Goal: Task Accomplishment & Management: Manage account settings

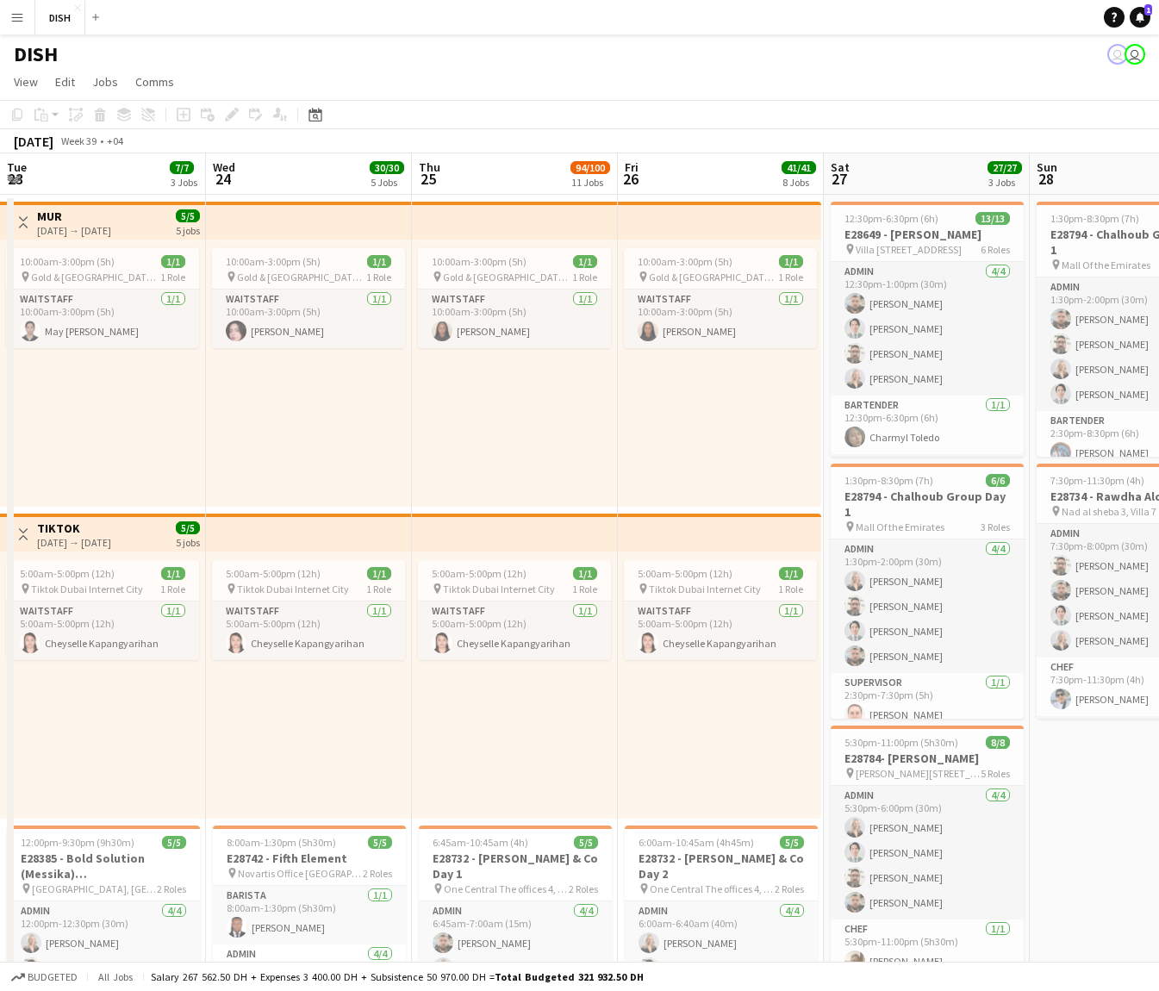
scroll to position [0, 512]
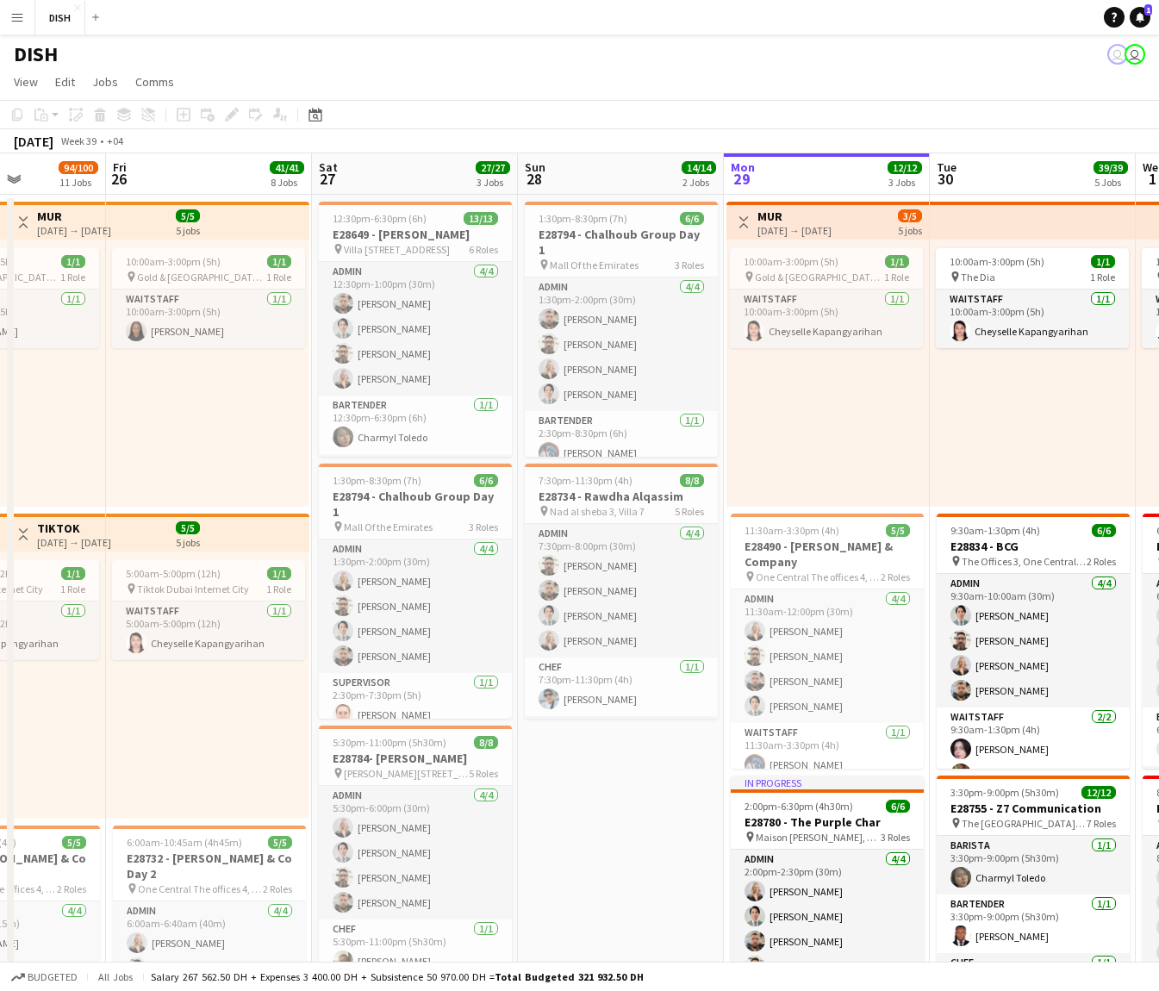
click at [5, 11] on button "Menu" at bounding box center [17, 17] width 34 height 34
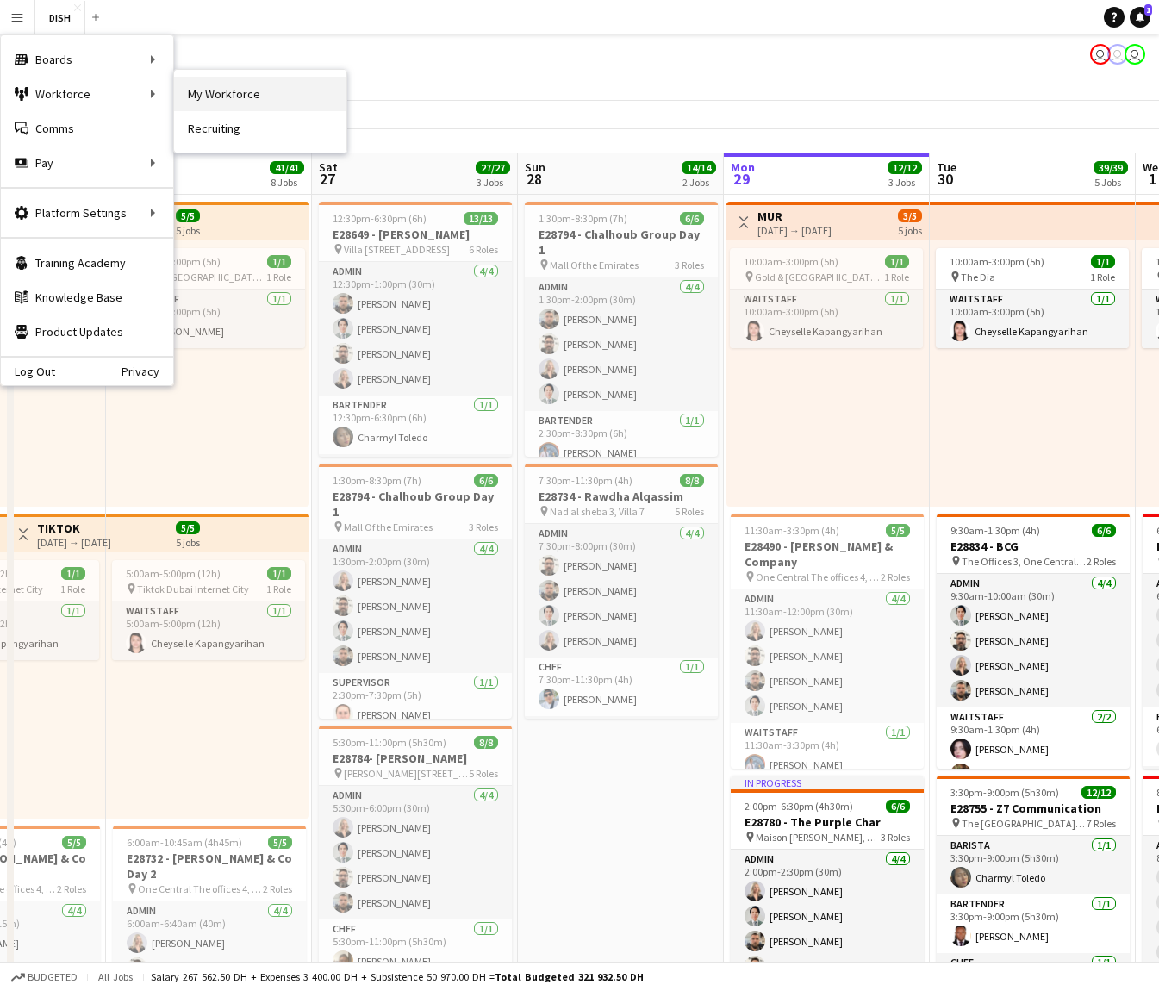
click at [221, 90] on link "My Workforce" at bounding box center [260, 94] width 172 height 34
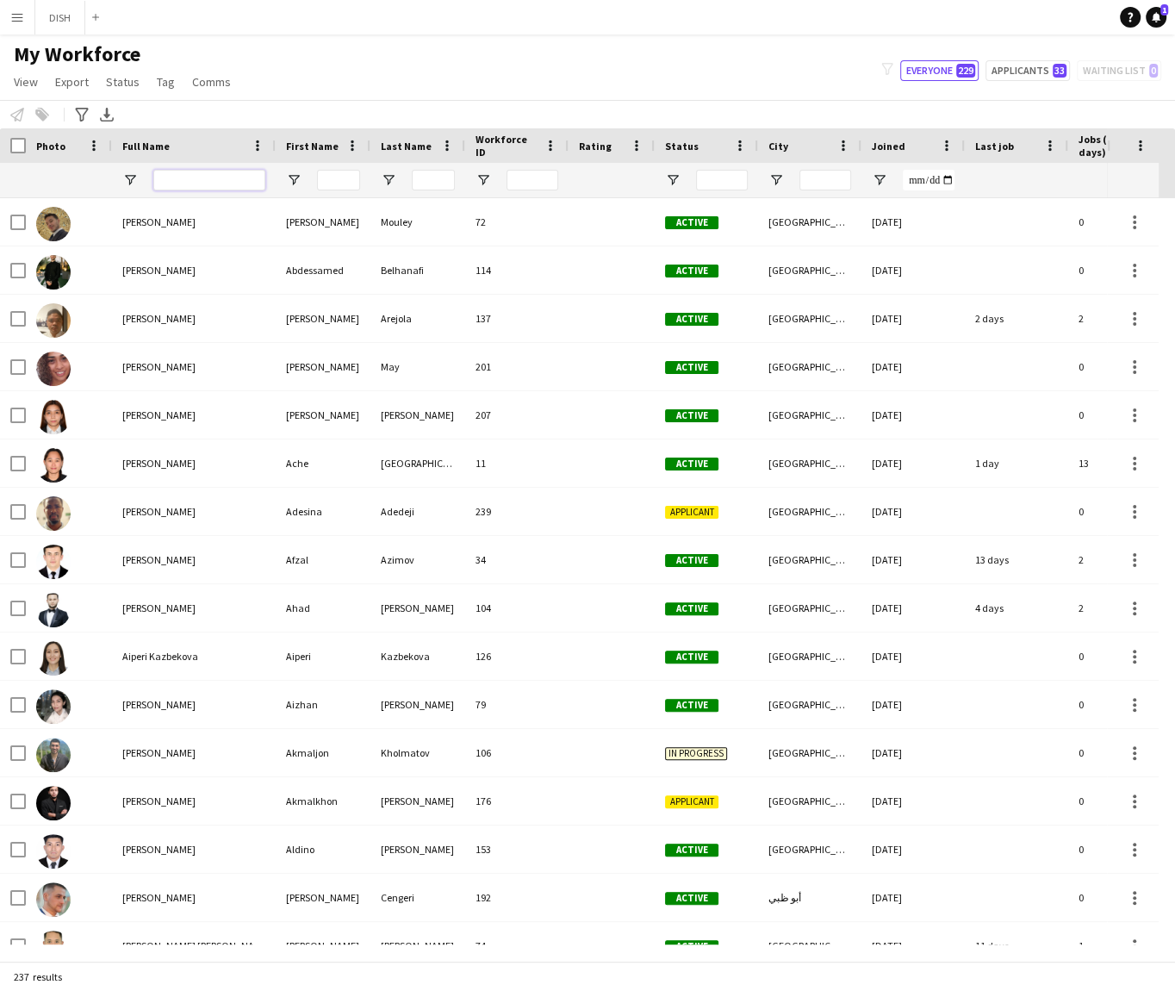
click at [196, 178] on input "Full Name Filter Input" at bounding box center [209, 180] width 112 height 21
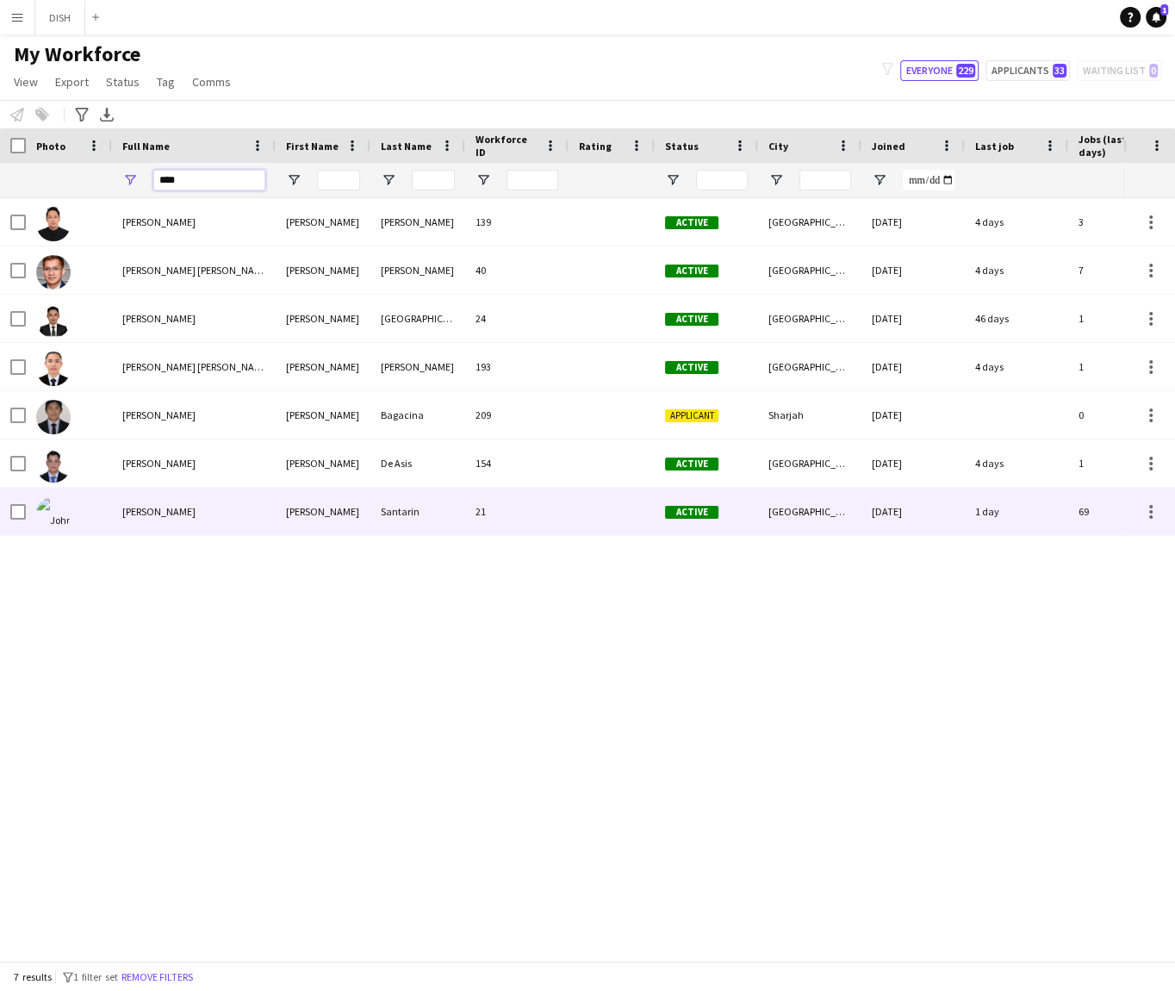
type input "****"
click at [175, 505] on span "[PERSON_NAME]" at bounding box center [158, 511] width 73 height 13
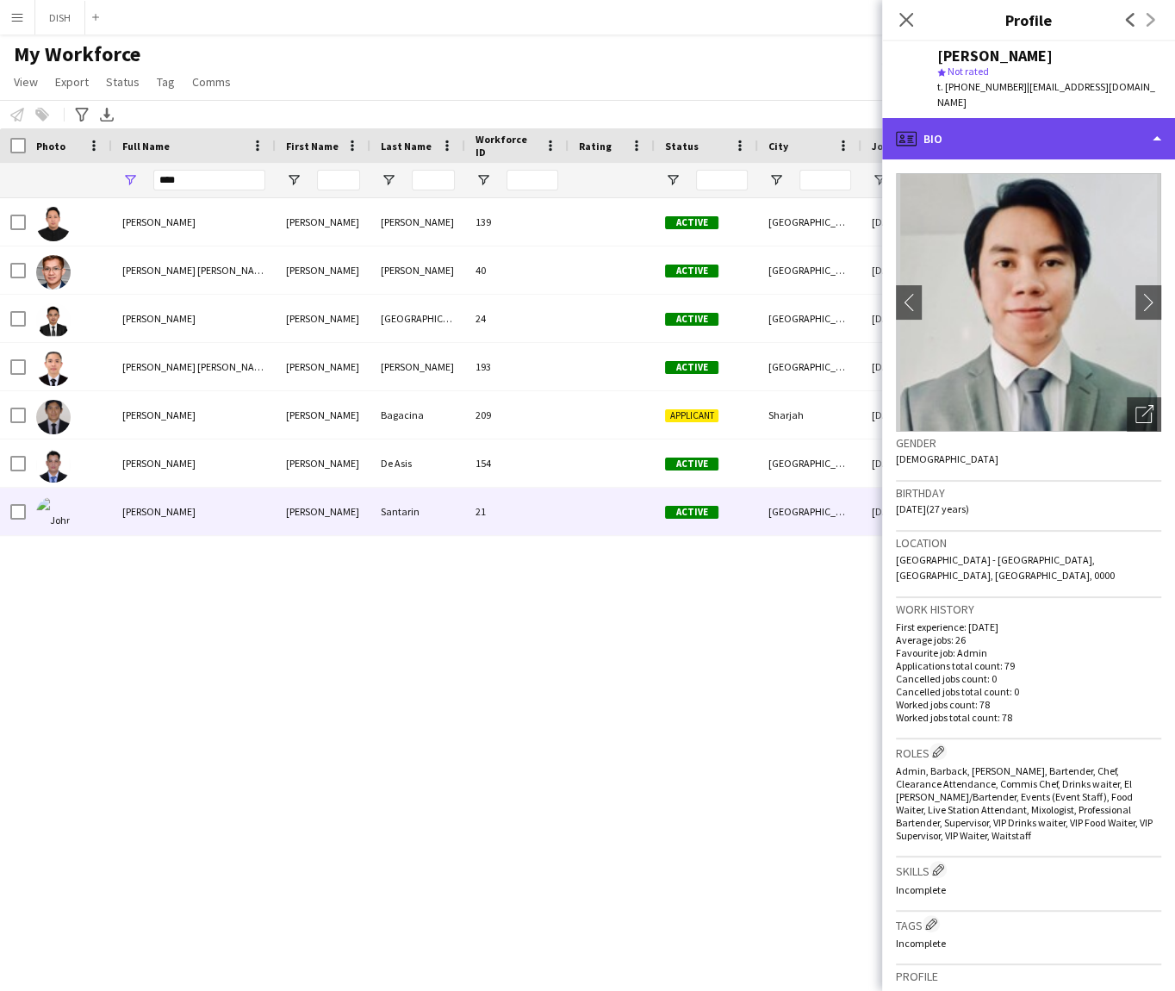
click at [966, 126] on div "profile Bio" at bounding box center [1028, 138] width 293 height 41
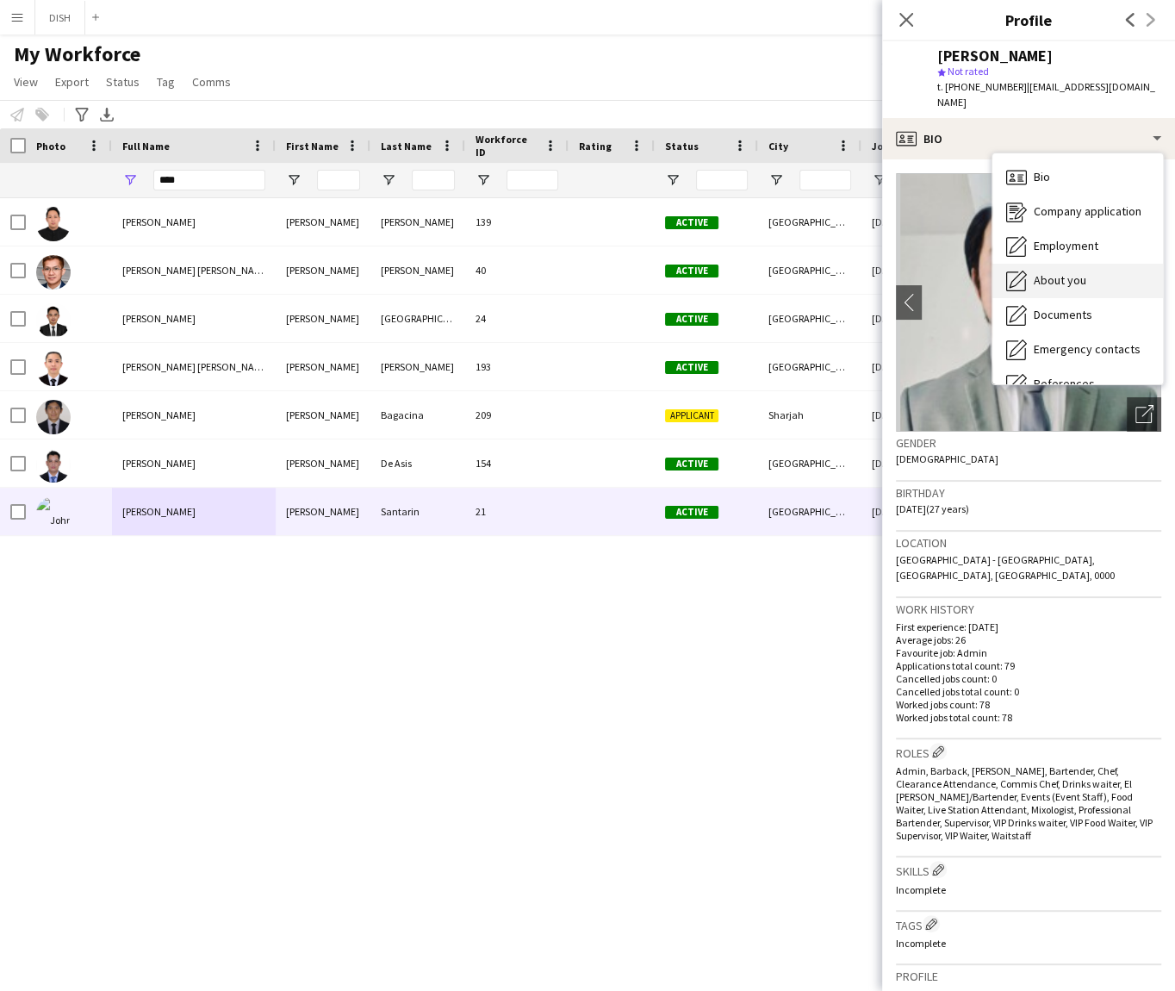
click at [1086, 276] on div "About you About you" at bounding box center [1077, 281] width 171 height 34
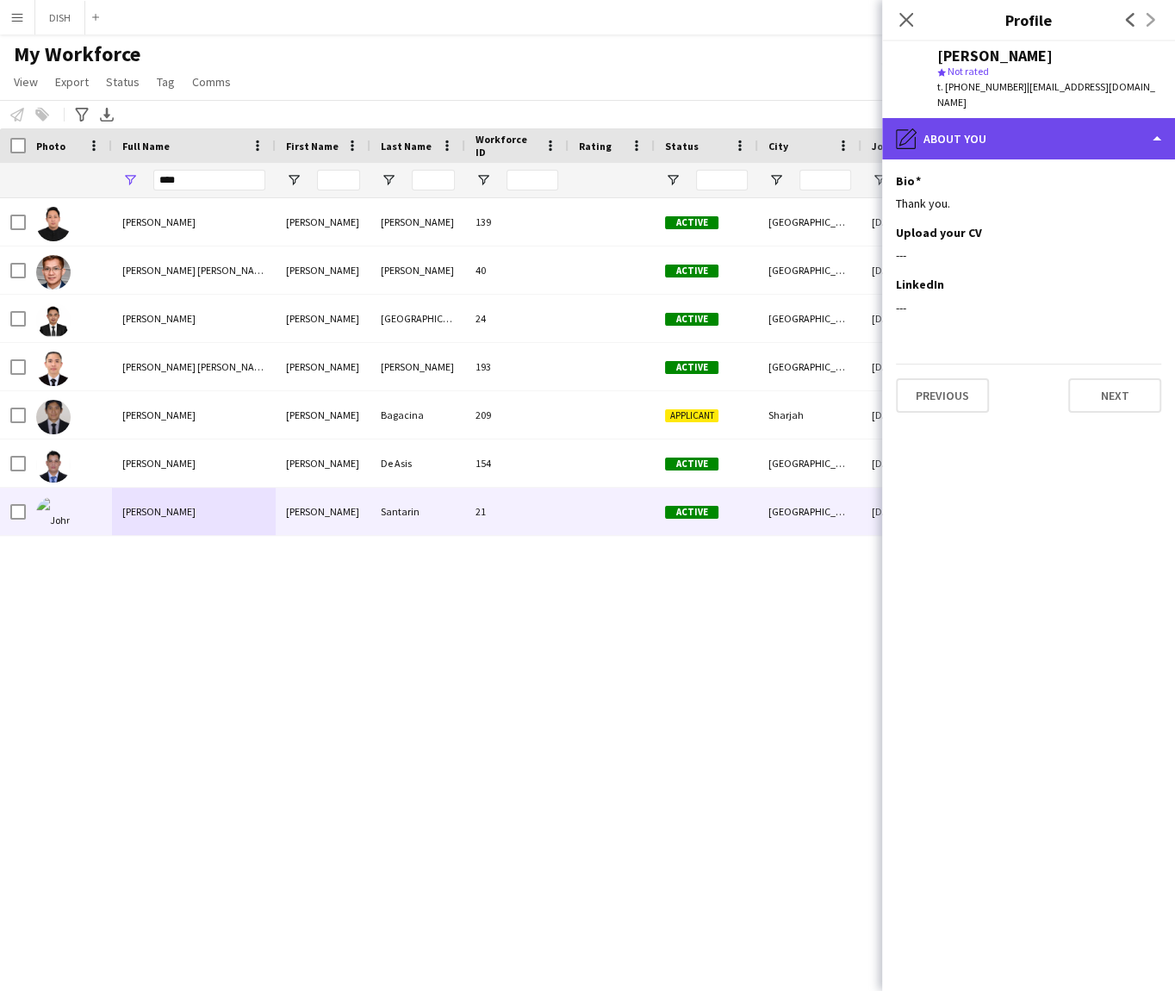
click at [975, 125] on div "pencil4 About you" at bounding box center [1028, 138] width 293 height 41
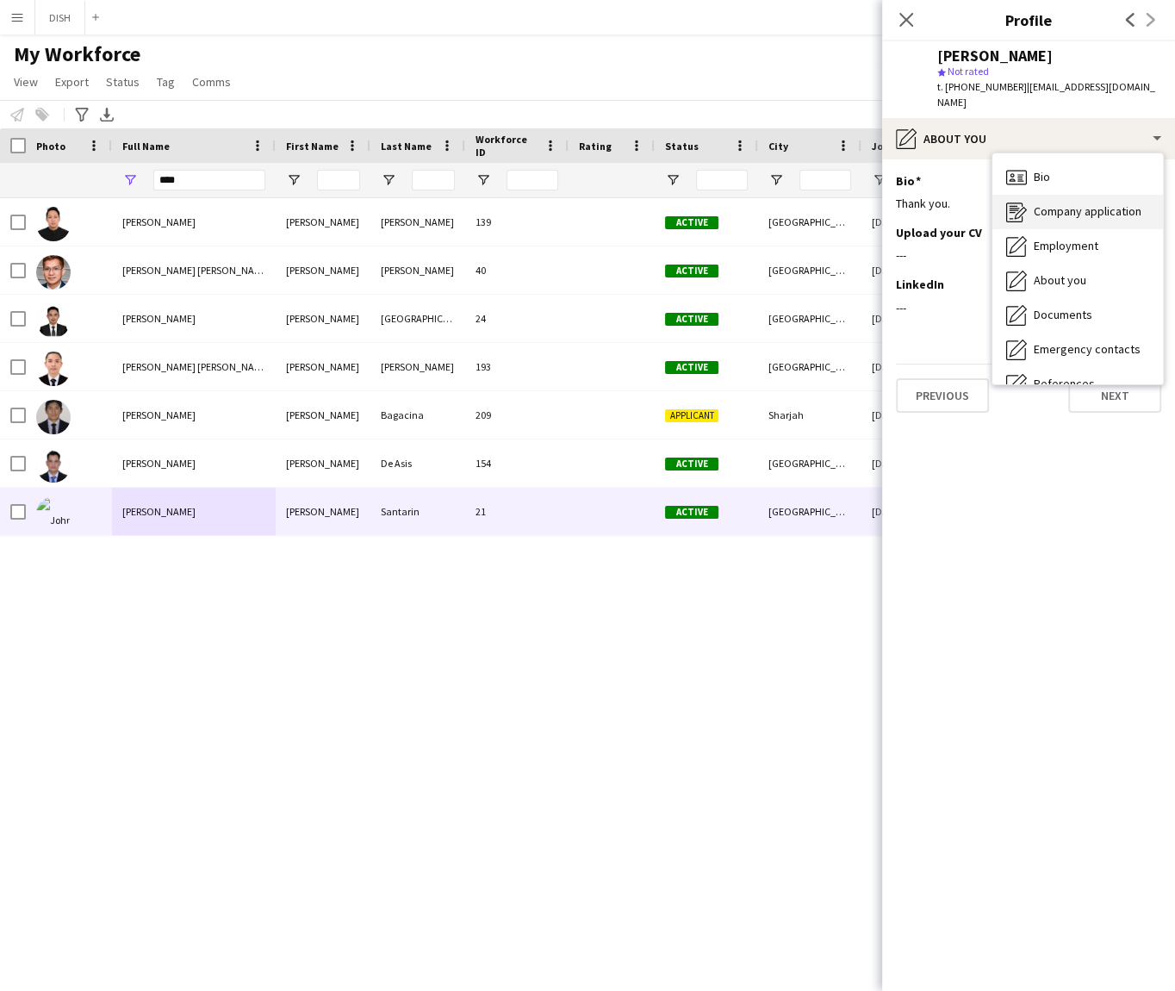
click at [1081, 203] on span "Company application" at bounding box center [1088, 211] width 108 height 16
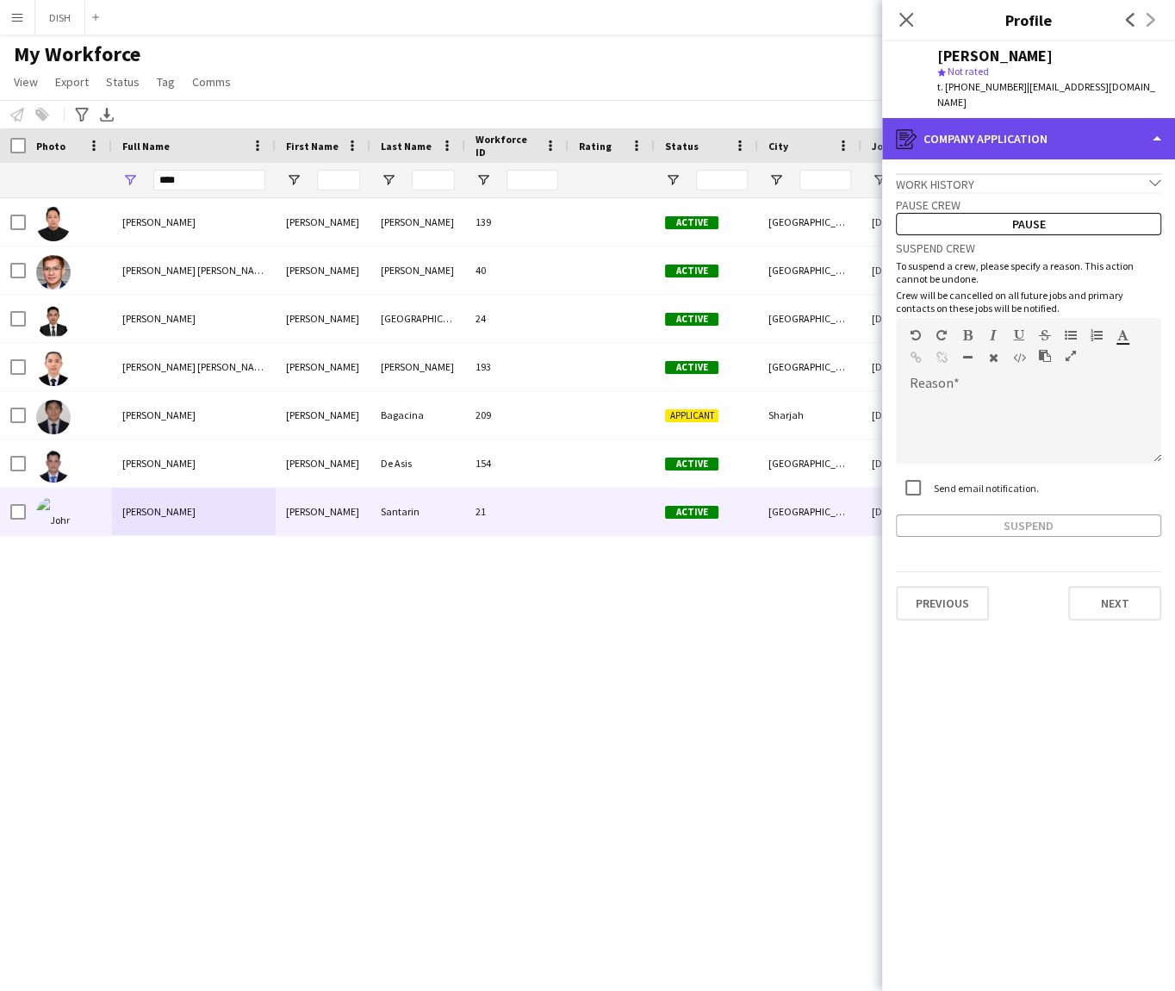
click at [1033, 130] on div "register Company application" at bounding box center [1028, 138] width 293 height 41
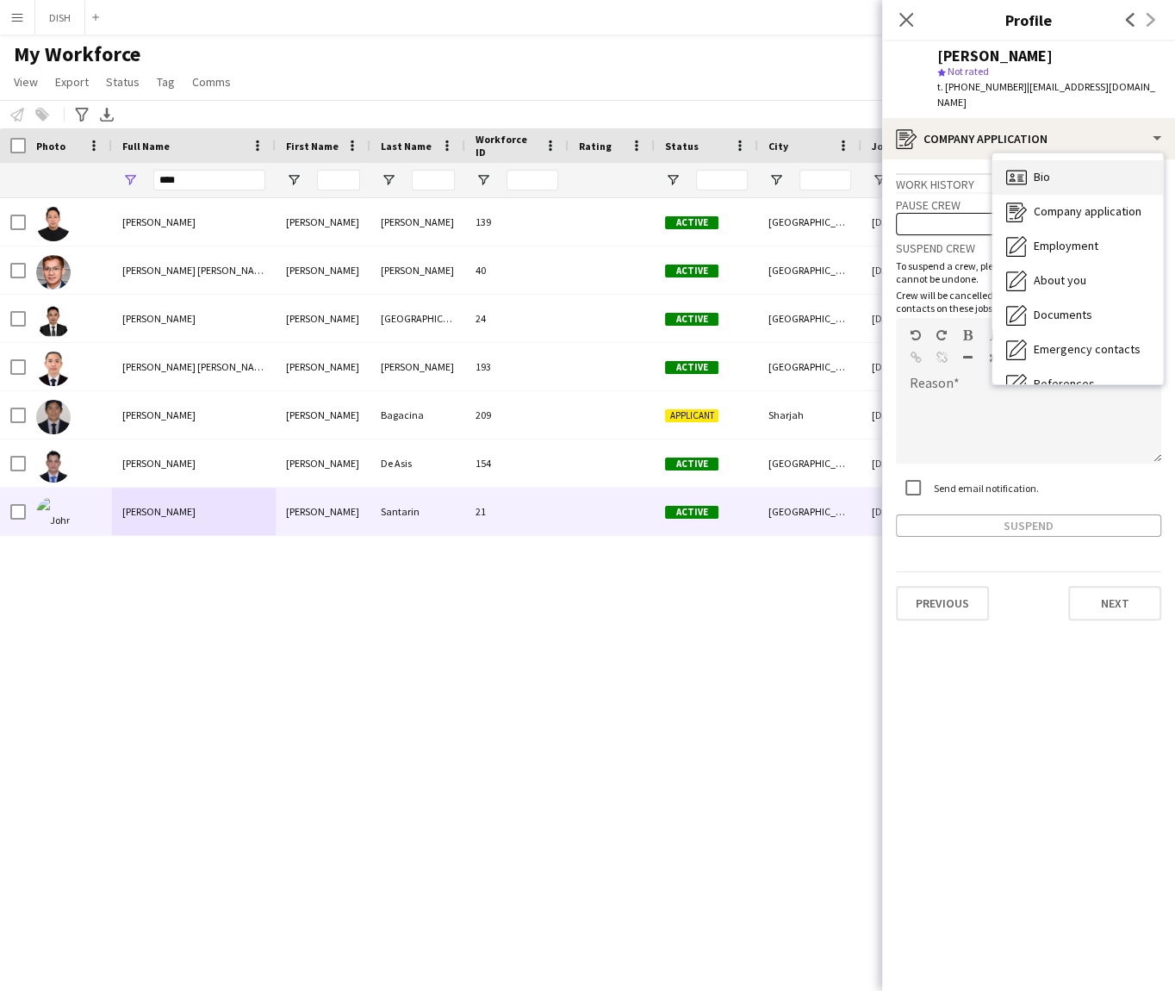
click at [1052, 160] on div "Bio Bio" at bounding box center [1077, 177] width 171 height 34
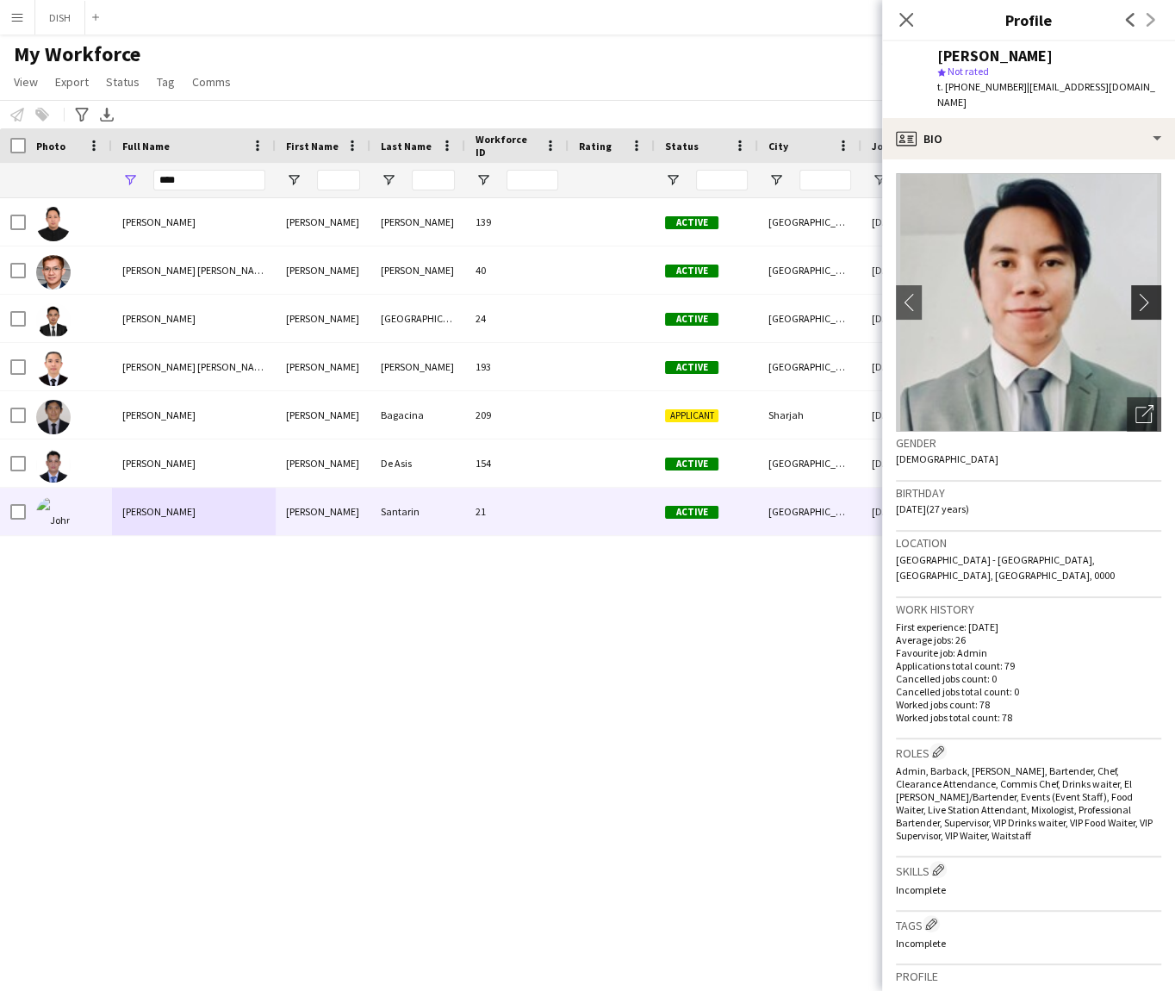
click at [1140, 293] on app-icon "chevron-right" at bounding box center [1148, 302] width 27 height 18
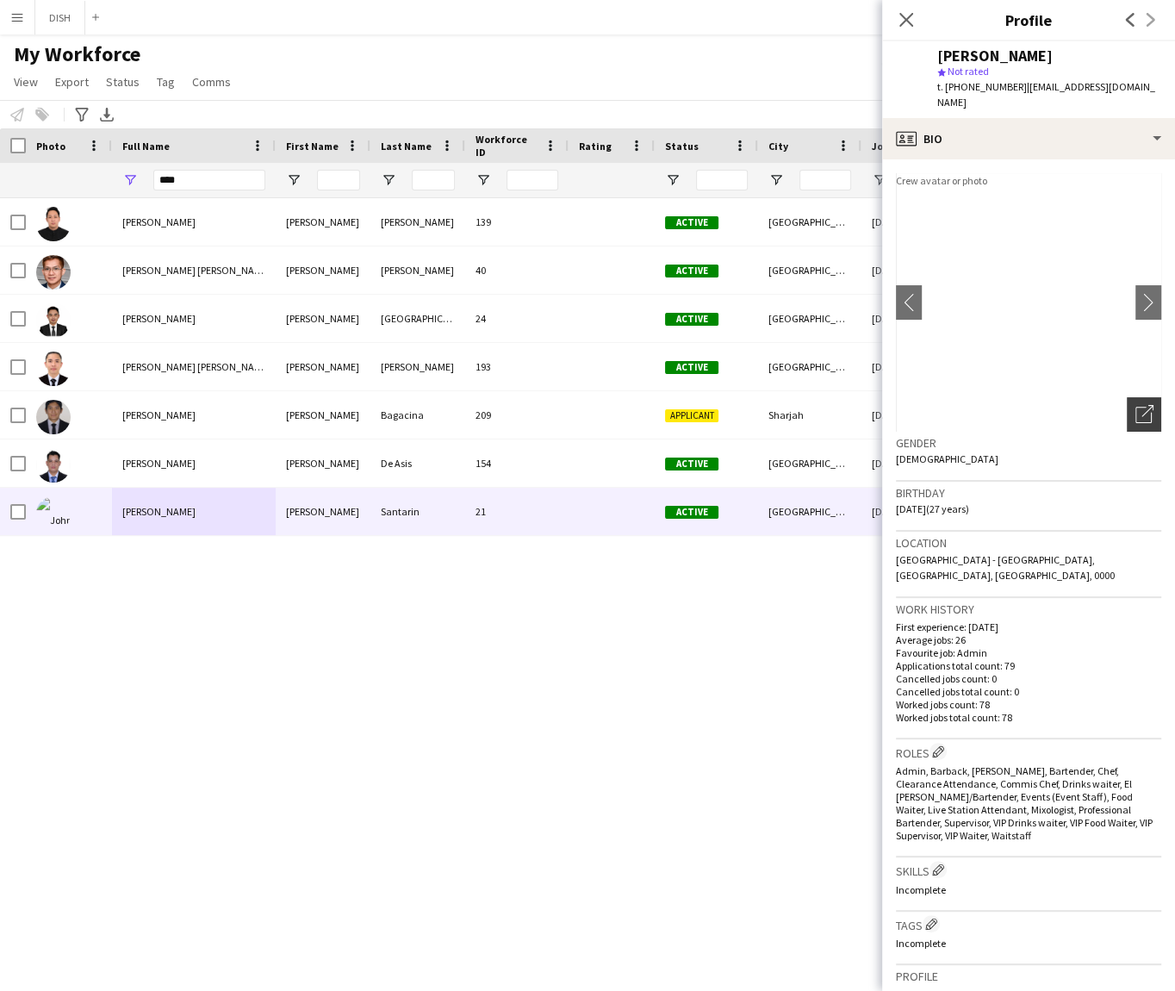
click at [1135, 405] on icon "Open photos pop-in" at bounding box center [1144, 414] width 18 height 18
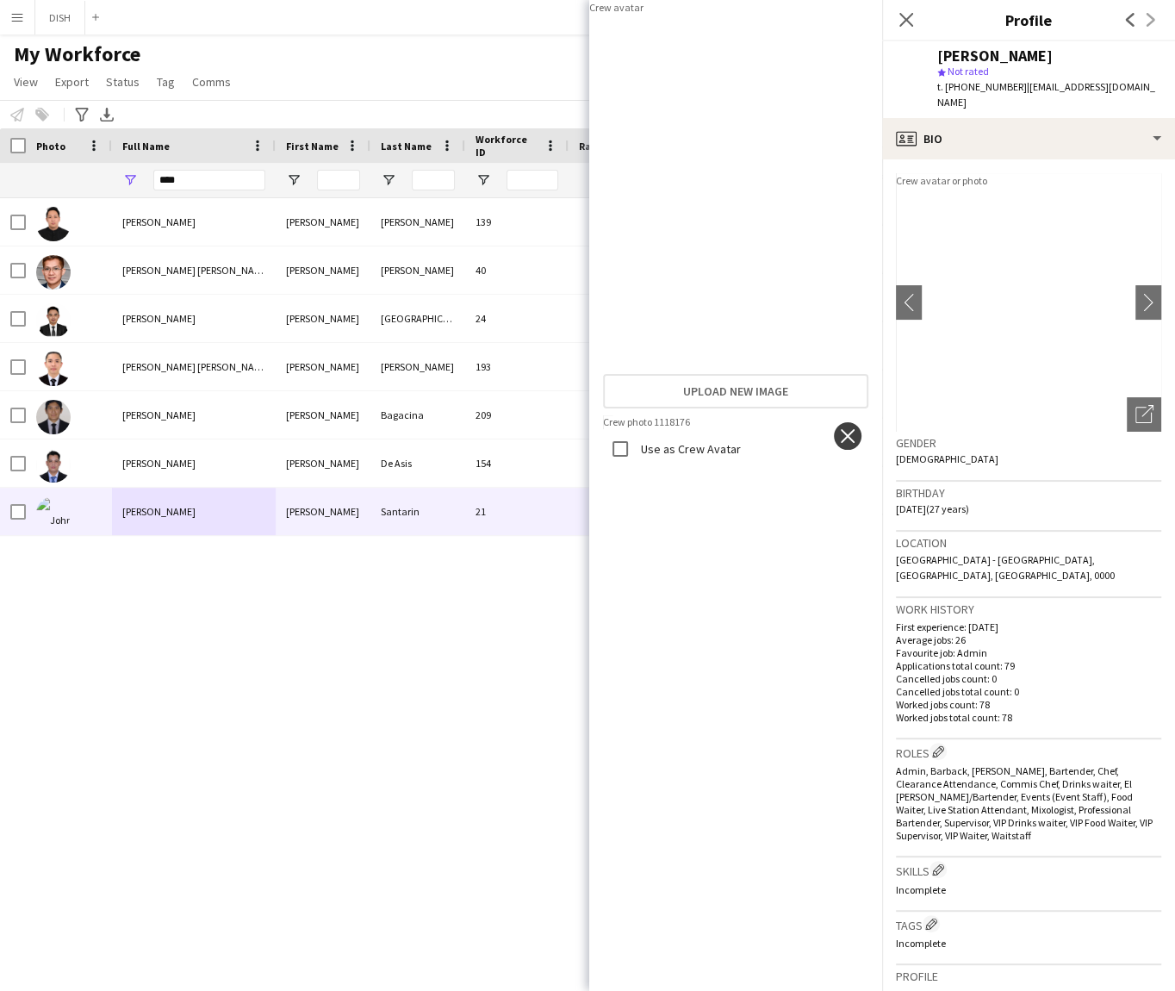
click at [854, 432] on app-icon "close" at bounding box center [847, 436] width 17 height 14
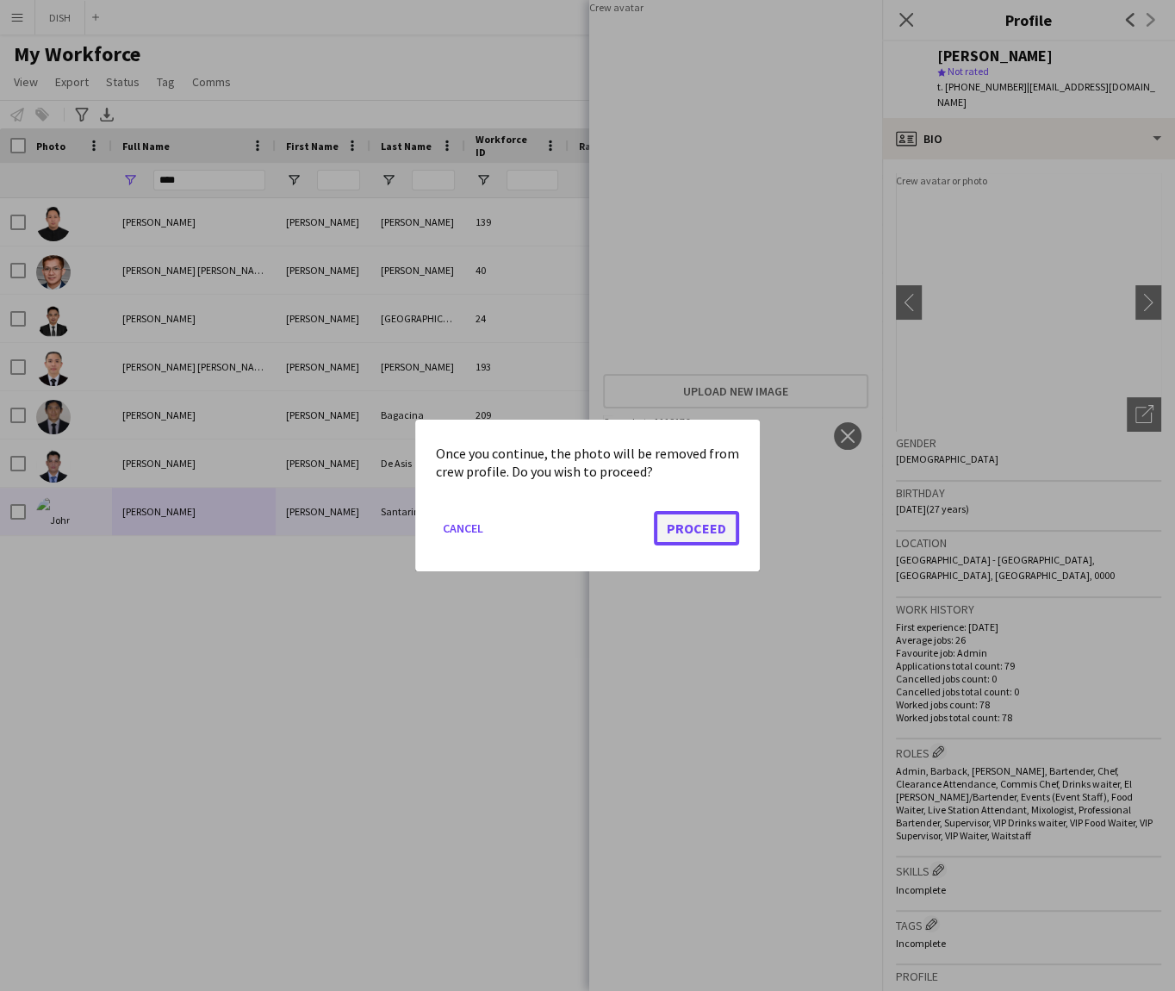
click at [713, 527] on button "Proceed" at bounding box center [696, 528] width 85 height 34
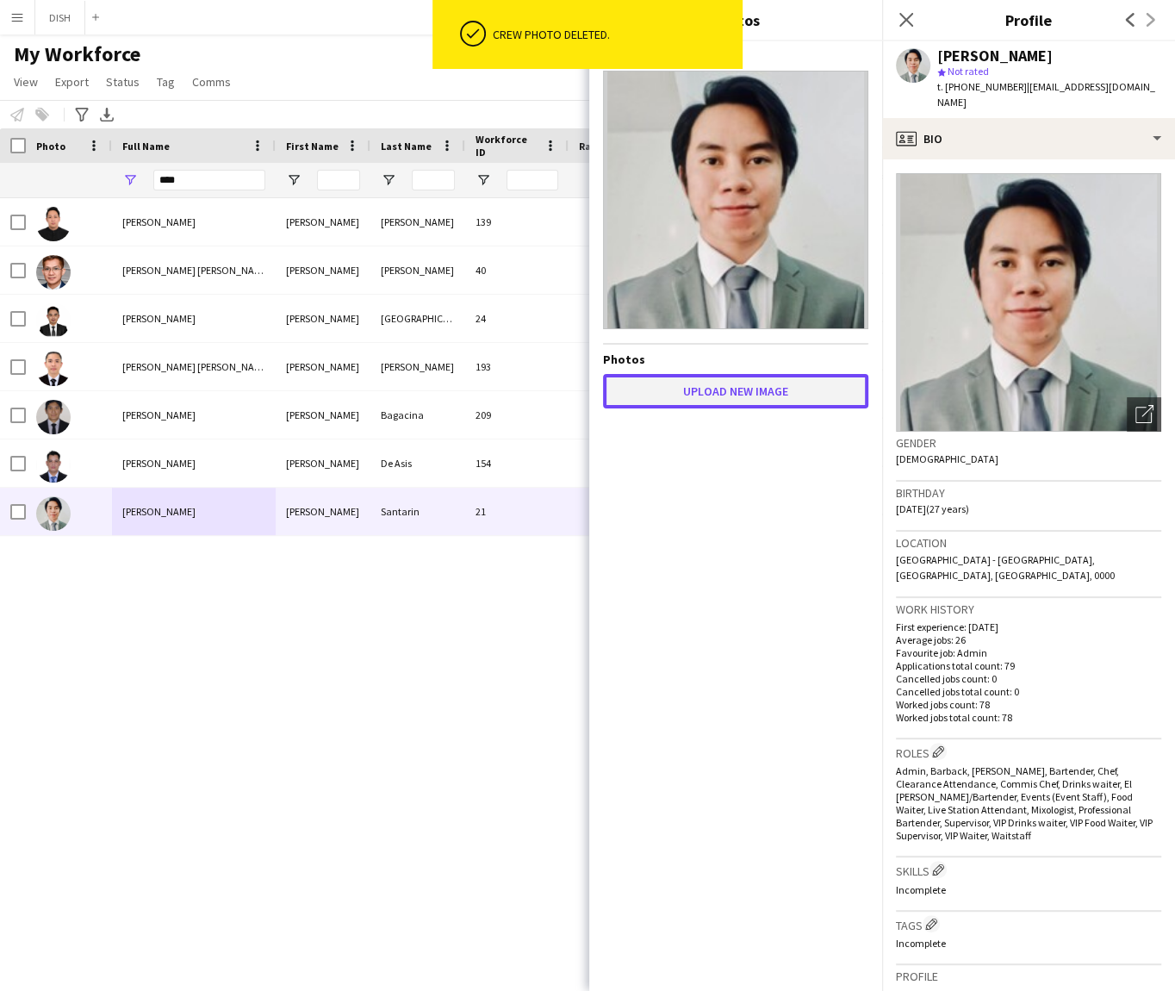
click at [783, 401] on button "Upload new image" at bounding box center [735, 391] width 265 height 34
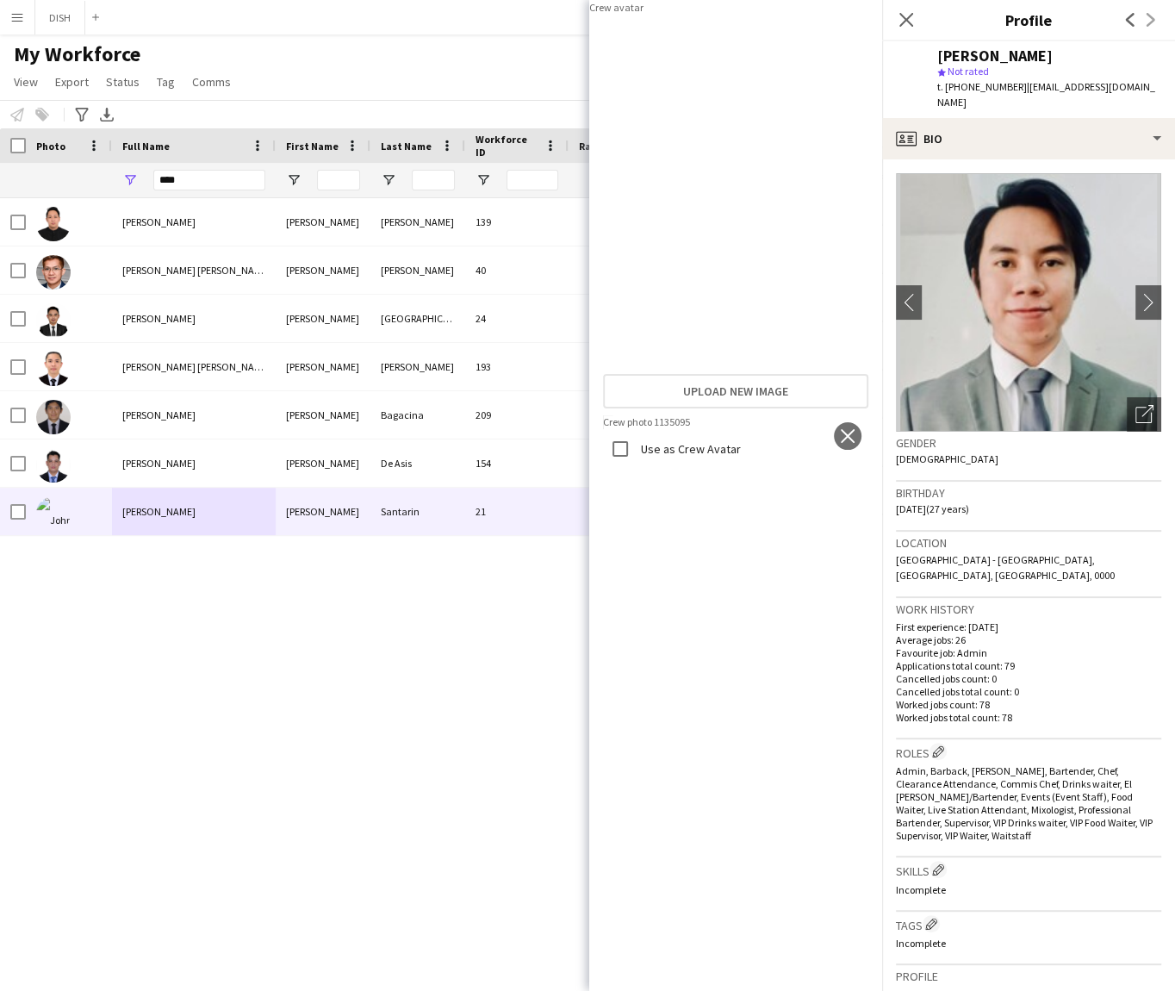
click at [827, 431] on img at bounding box center [735, 423] width 265 height 16
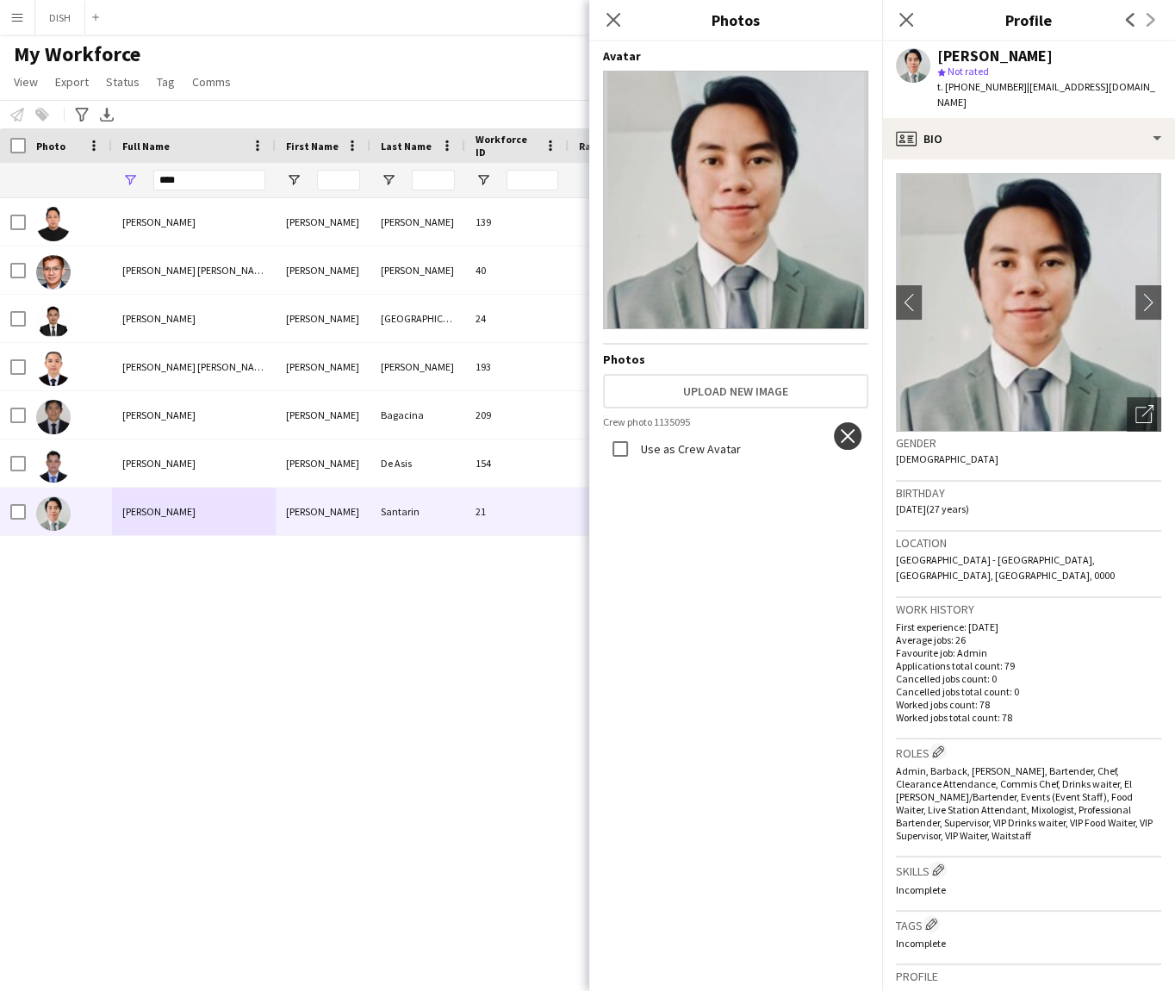
click at [843, 434] on app-icon "close" at bounding box center [847, 436] width 17 height 14
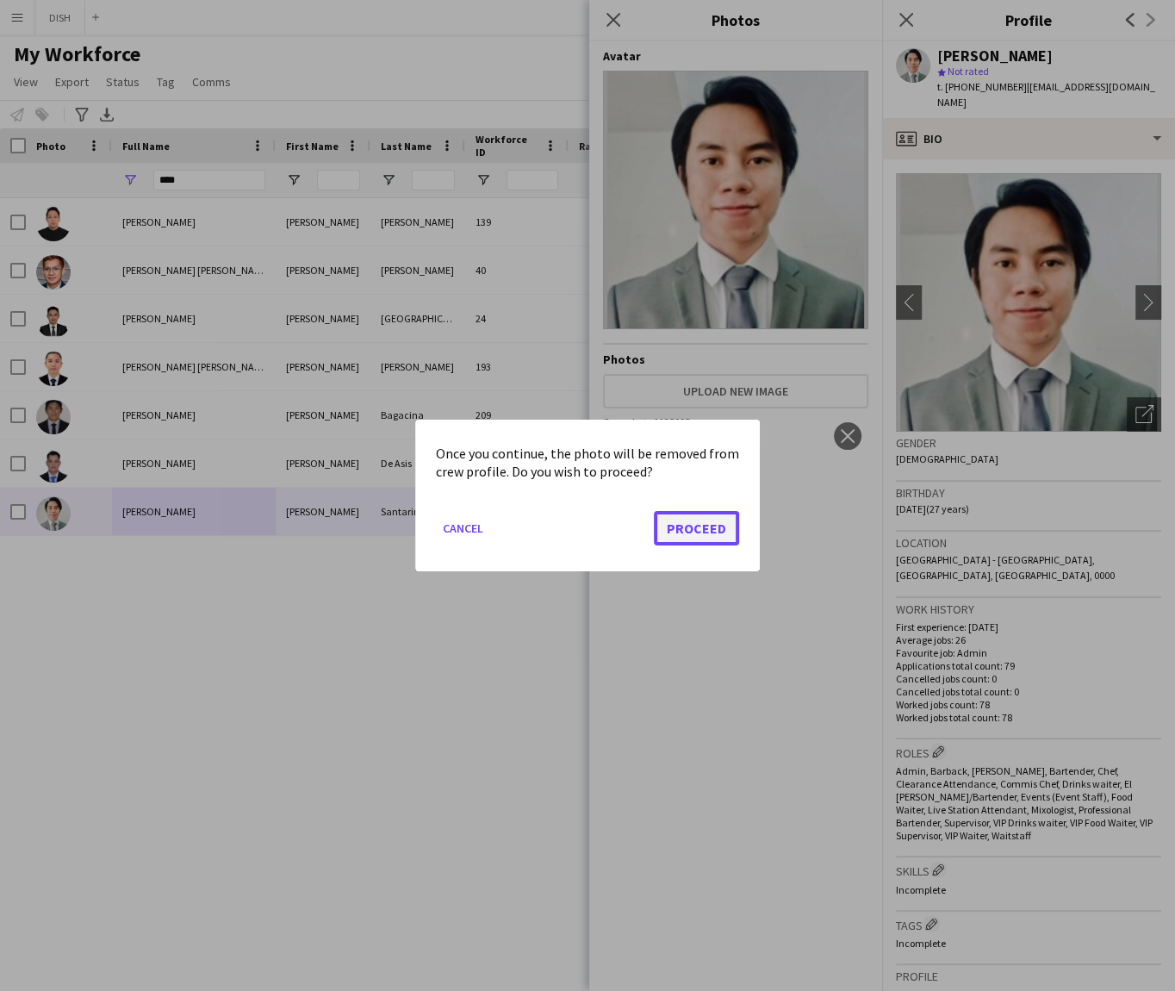
click at [720, 533] on button "Proceed" at bounding box center [696, 528] width 85 height 34
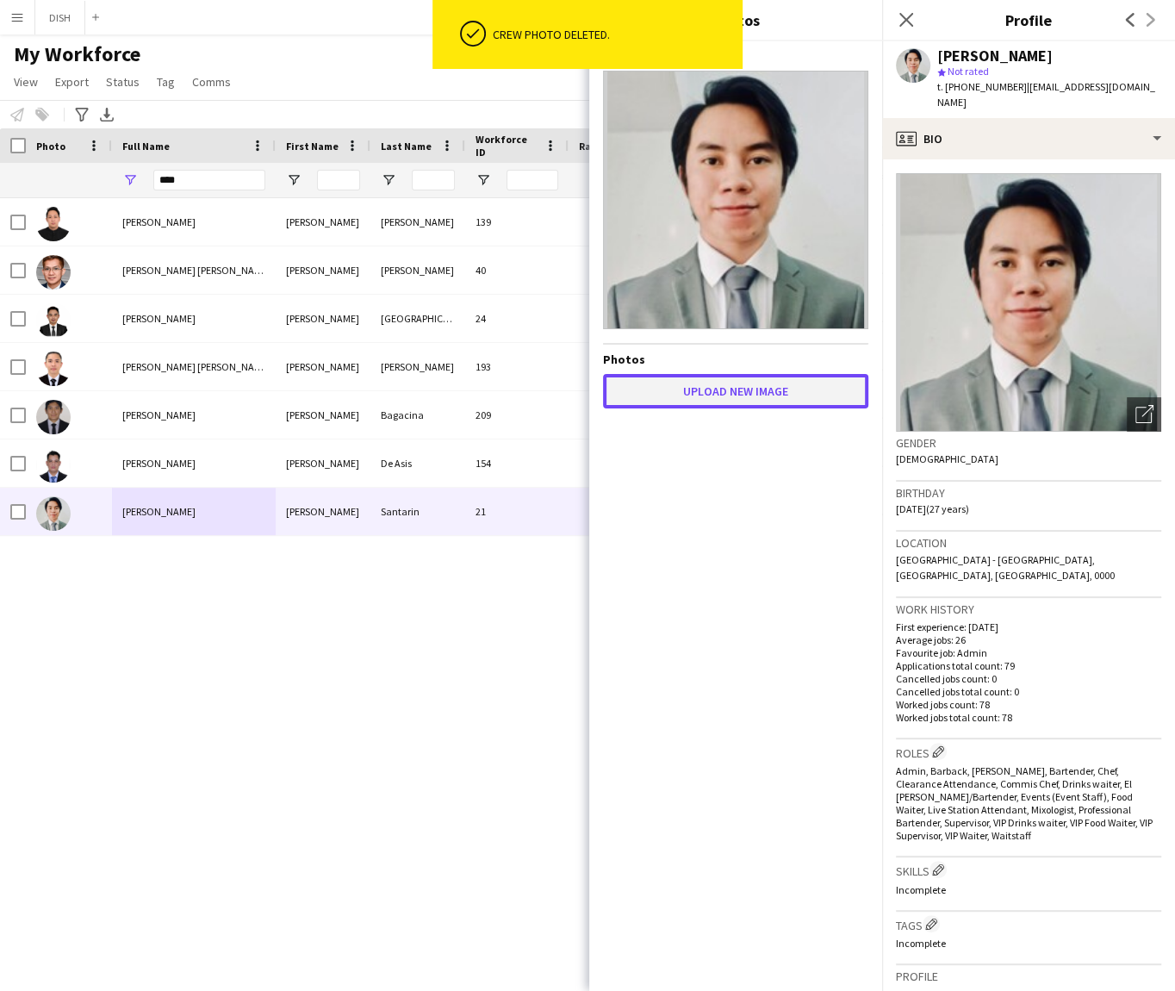
click at [780, 395] on button "Upload new image" at bounding box center [735, 391] width 265 height 34
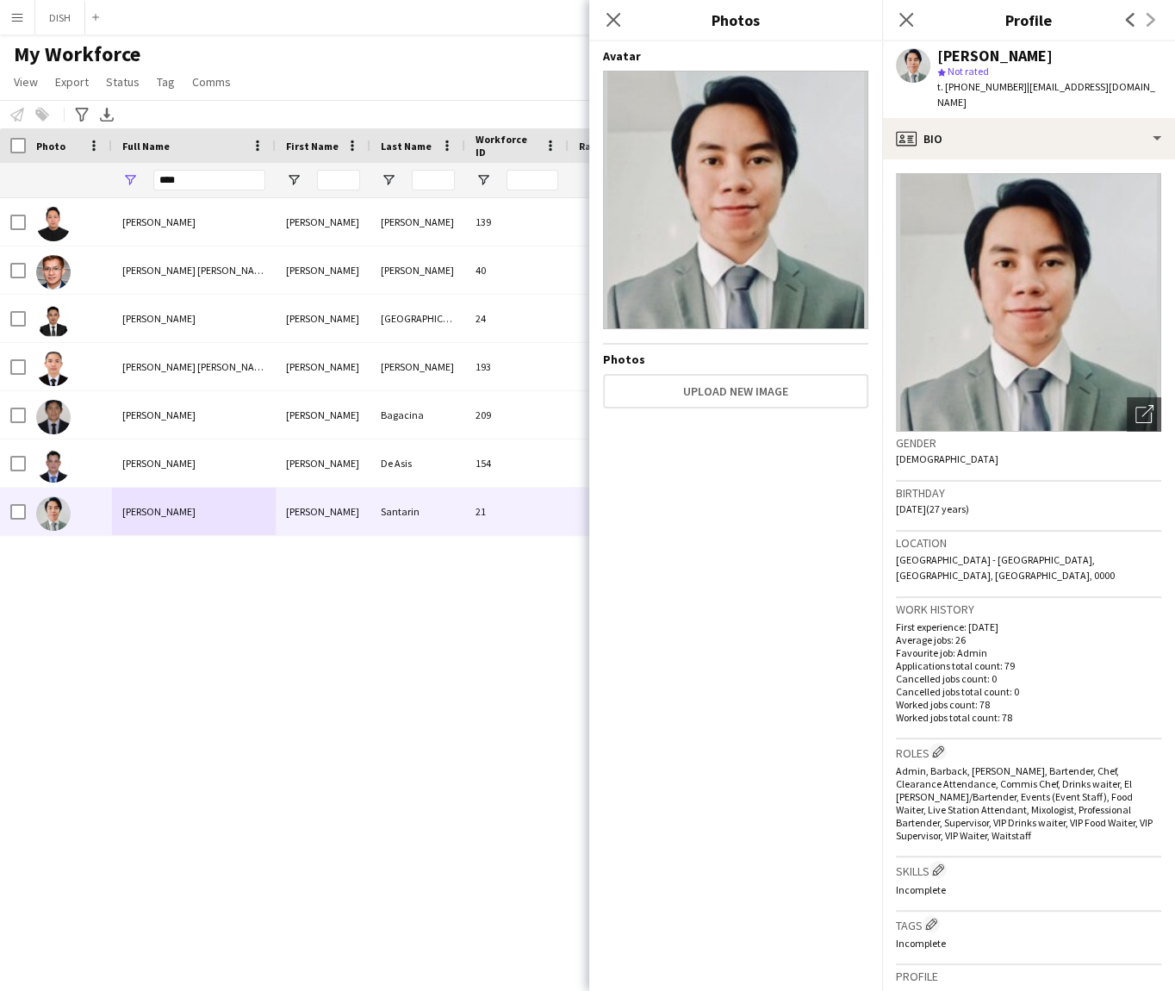
click at [762, 541] on div "Avatar Photos Upload new image" at bounding box center [735, 512] width 265 height 929
click at [397, 588] on div "Angel [PERSON_NAME] Angel [PERSON_NAME] 139 Active dubai [DATE] 4 days 3 [EMAIL…" at bounding box center [561, 571] width 1123 height 746
click at [431, 635] on div "Angel [PERSON_NAME] Angel [PERSON_NAME] 139 Active dubai [DATE] 4 days 3 [EMAIL…" at bounding box center [561, 571] width 1123 height 746
click at [735, 521] on div "Avatar Photos Upload new image" at bounding box center [735, 512] width 265 height 929
click at [742, 531] on div "Avatar Photos Upload new image" at bounding box center [735, 512] width 265 height 929
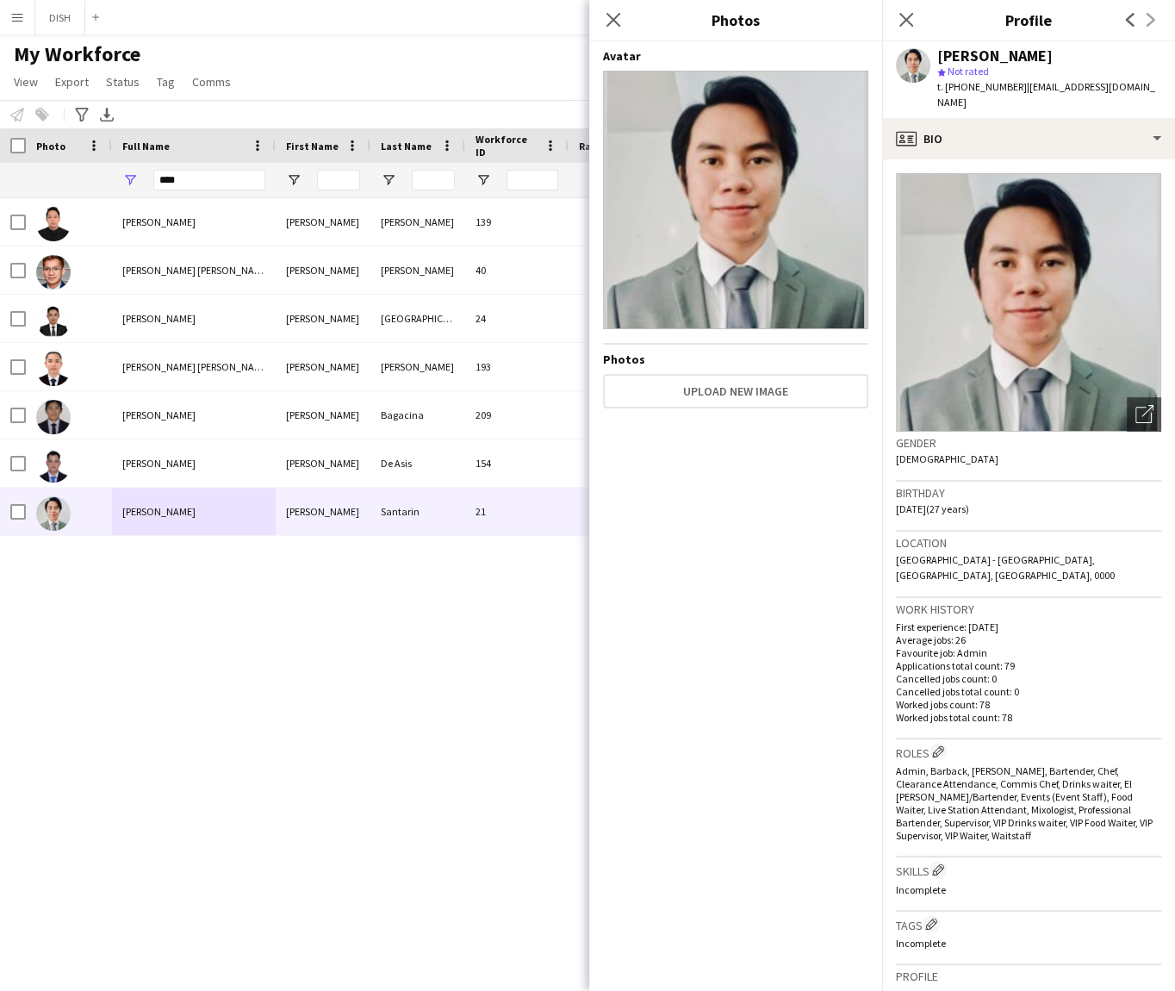
click at [720, 553] on div "Avatar Photos Upload new image" at bounding box center [735, 512] width 265 height 929
drag, startPoint x: 490, startPoint y: 610, endPoint x: 467, endPoint y: 599, distance: 25.4
click at [487, 609] on div "Angel [PERSON_NAME] Angel [PERSON_NAME] 139 Active dubai [DATE] 4 days 3 [EMAIL…" at bounding box center [561, 571] width 1123 height 746
drag, startPoint x: 467, startPoint y: 599, endPoint x: 568, endPoint y: 487, distance: 151.9
click at [488, 587] on div "Angel [PERSON_NAME] Angel [PERSON_NAME] 139 Active dubai [DATE] 4 days 3 [EMAIL…" at bounding box center [561, 571] width 1123 height 746
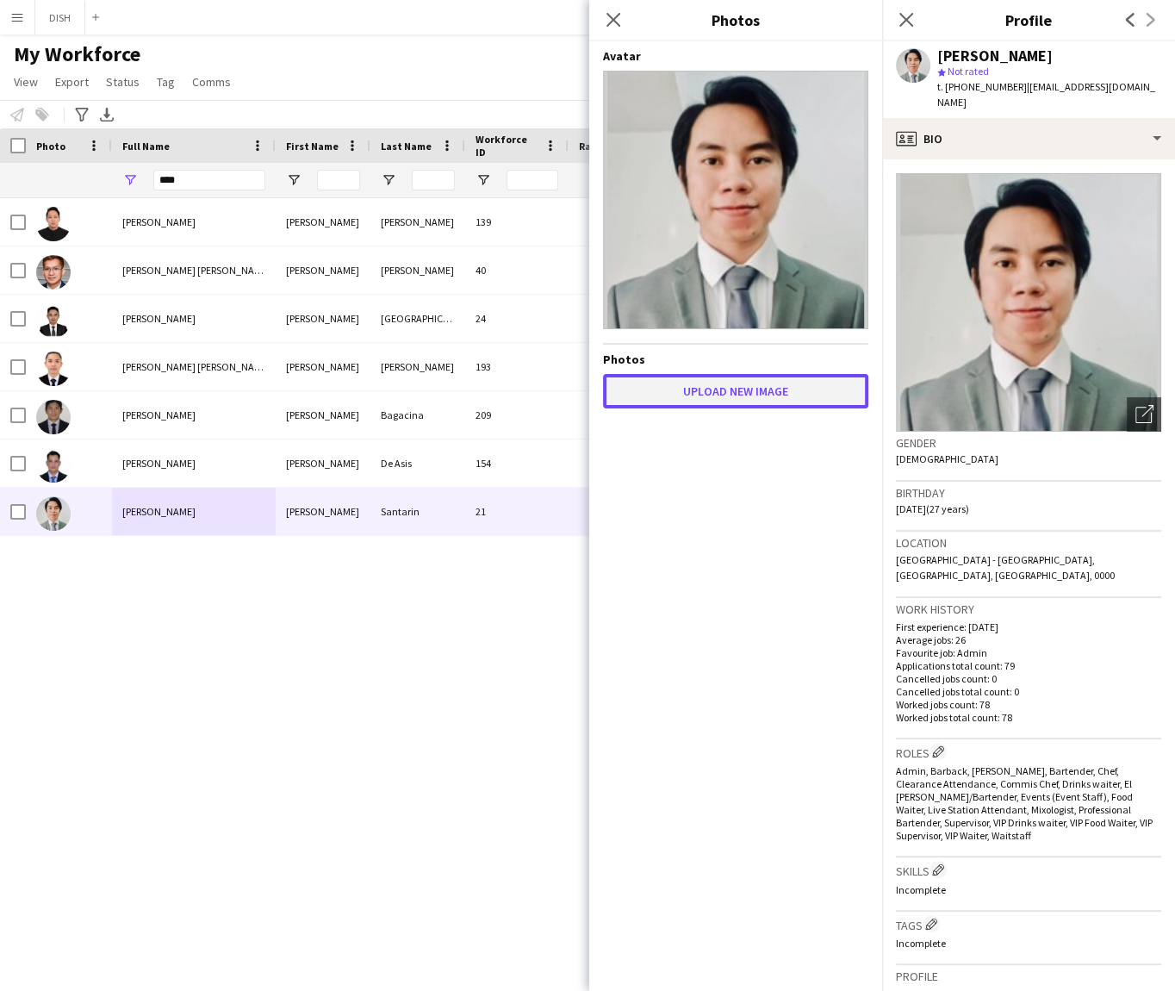
click at [727, 394] on button "Upload new image" at bounding box center [735, 391] width 265 height 34
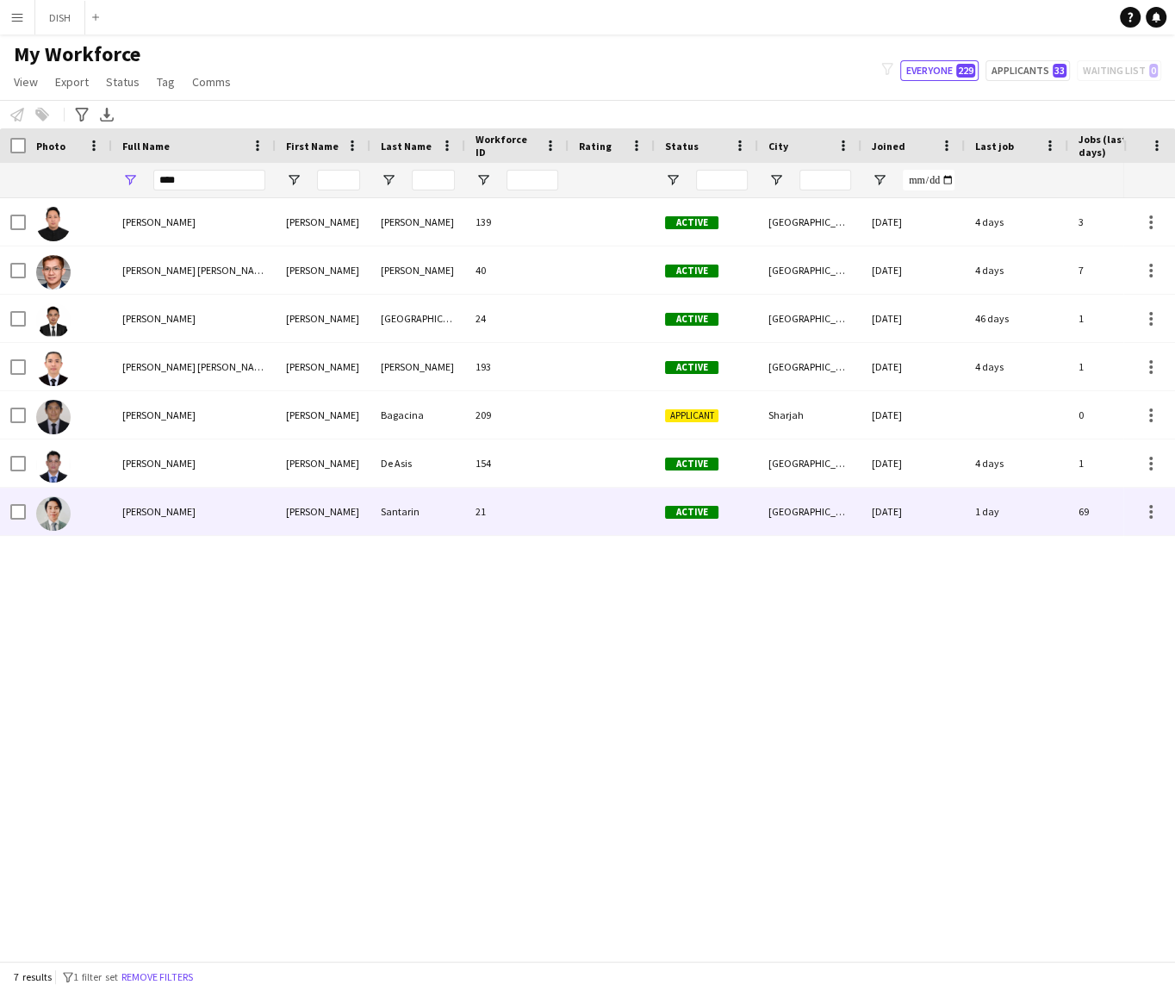
click at [237, 521] on div "[PERSON_NAME]" at bounding box center [194, 511] width 164 height 47
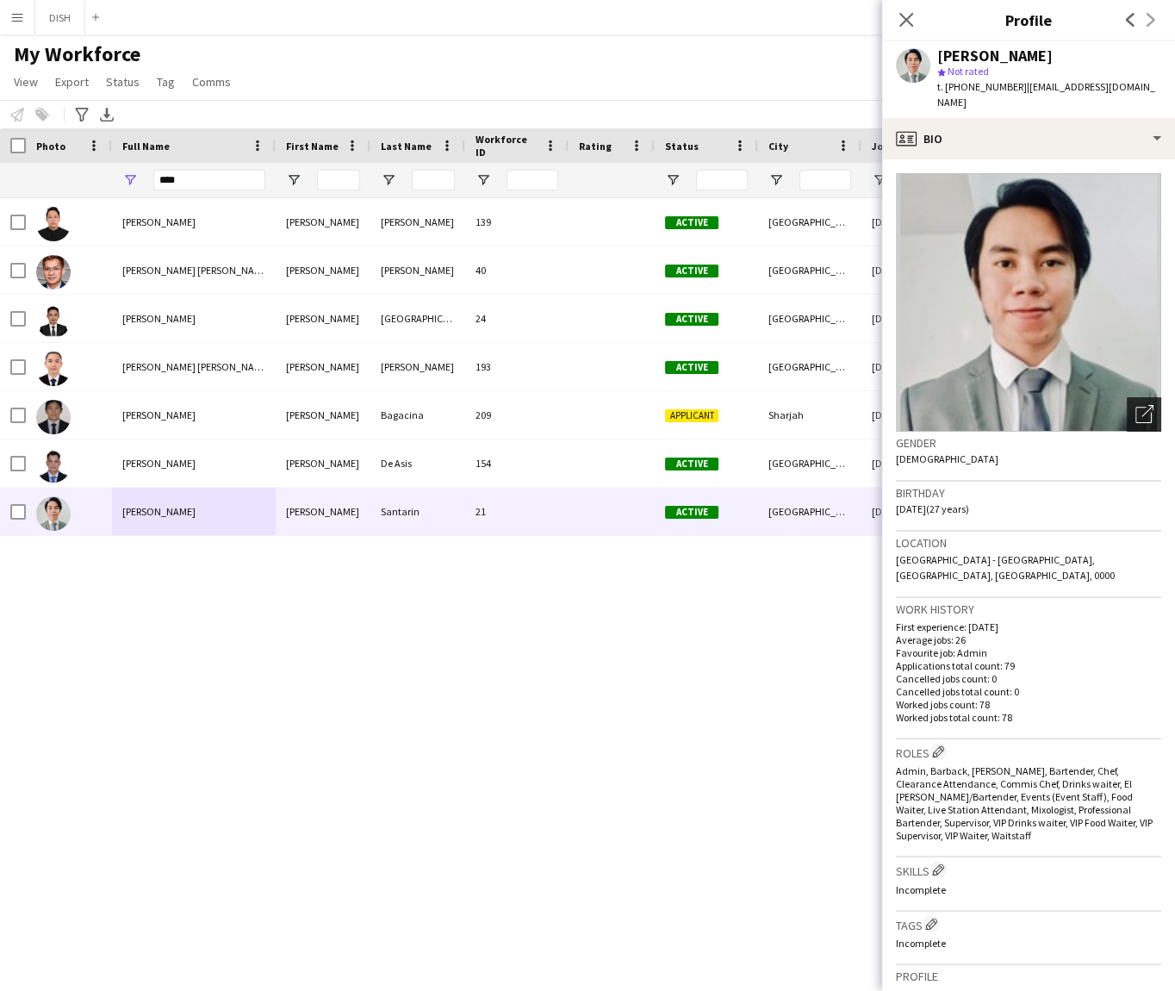
click at [1135, 405] on icon "Open photos pop-in" at bounding box center [1144, 414] width 18 height 18
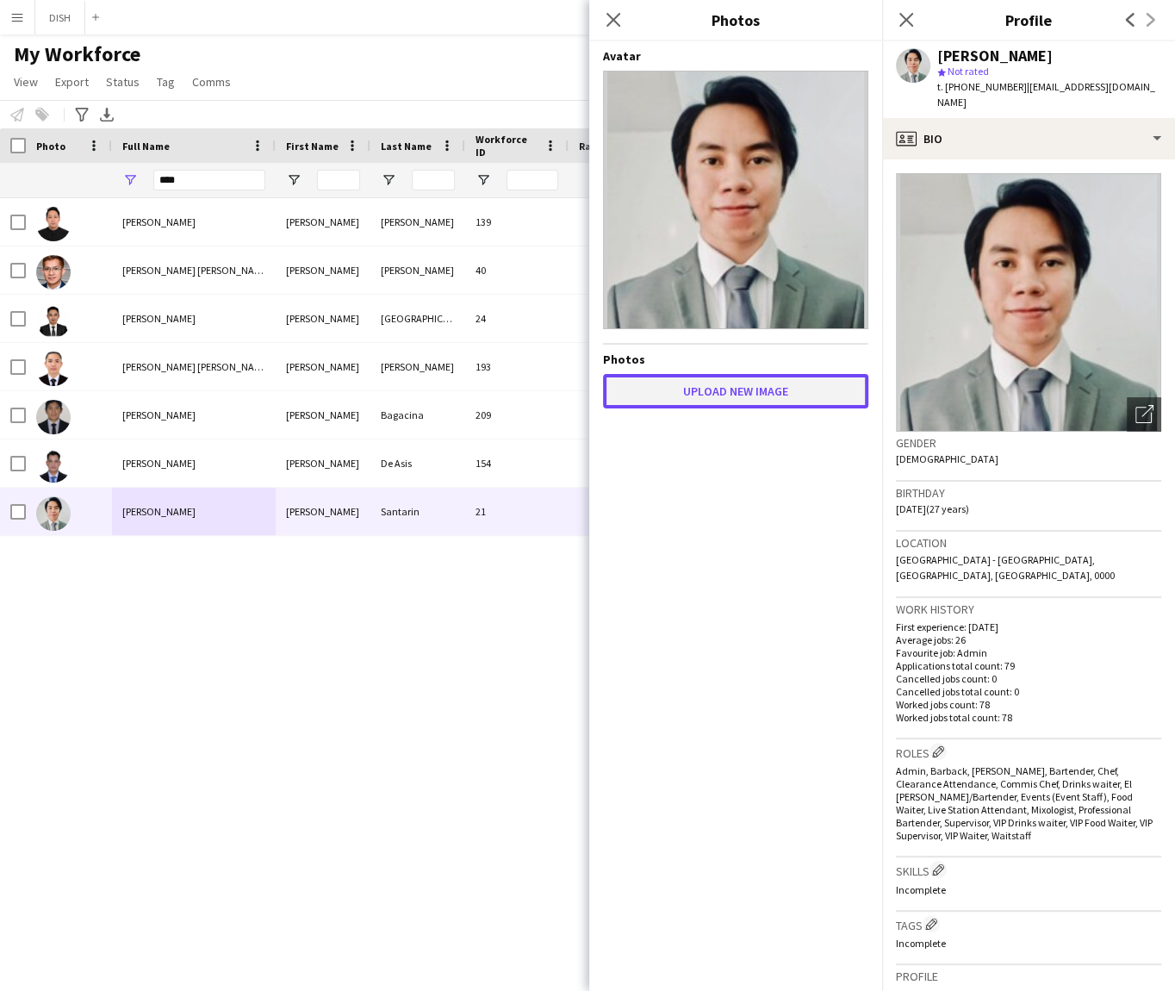
click at [650, 382] on button "Upload new image" at bounding box center [735, 391] width 265 height 34
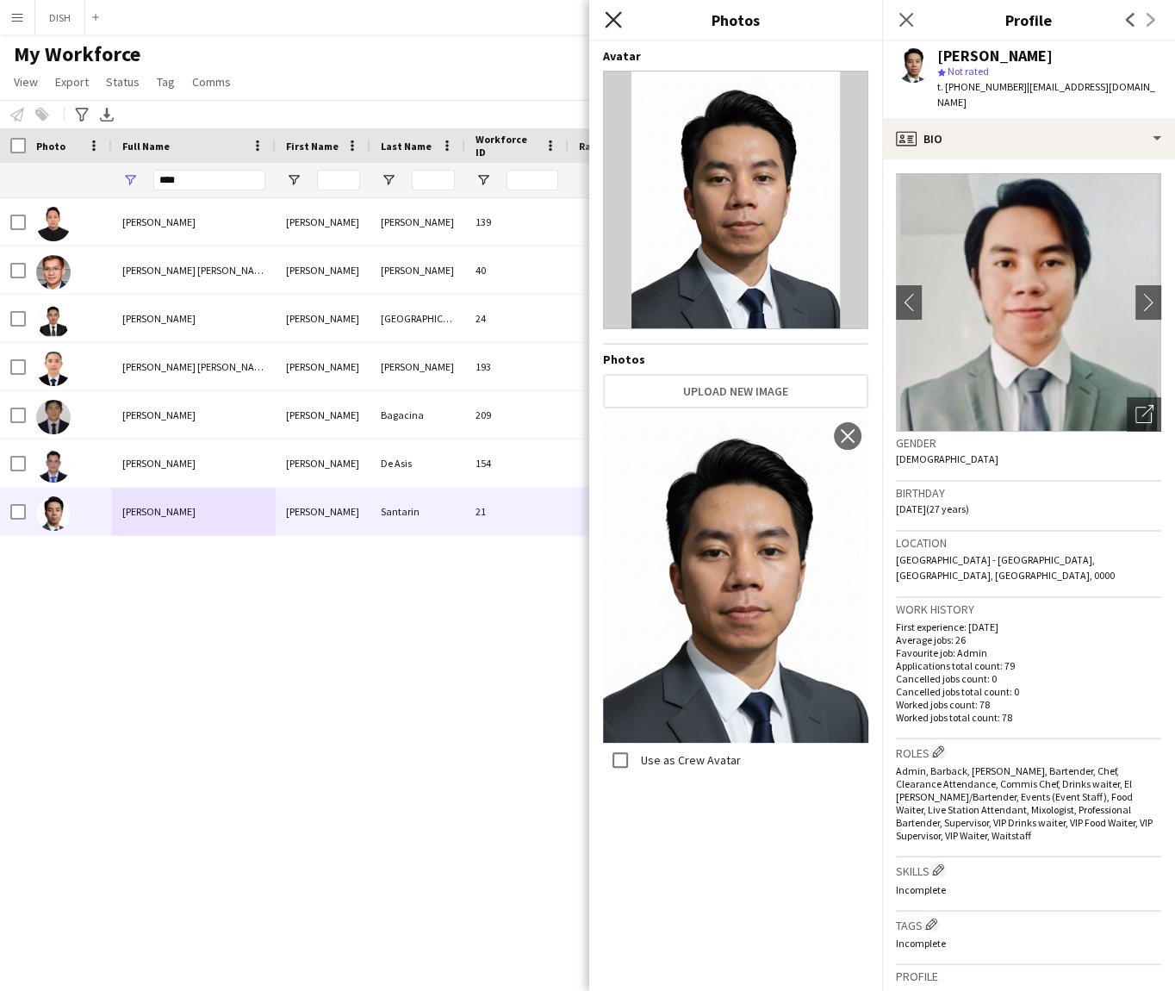
click at [611, 21] on icon at bounding box center [613, 19] width 16 height 16
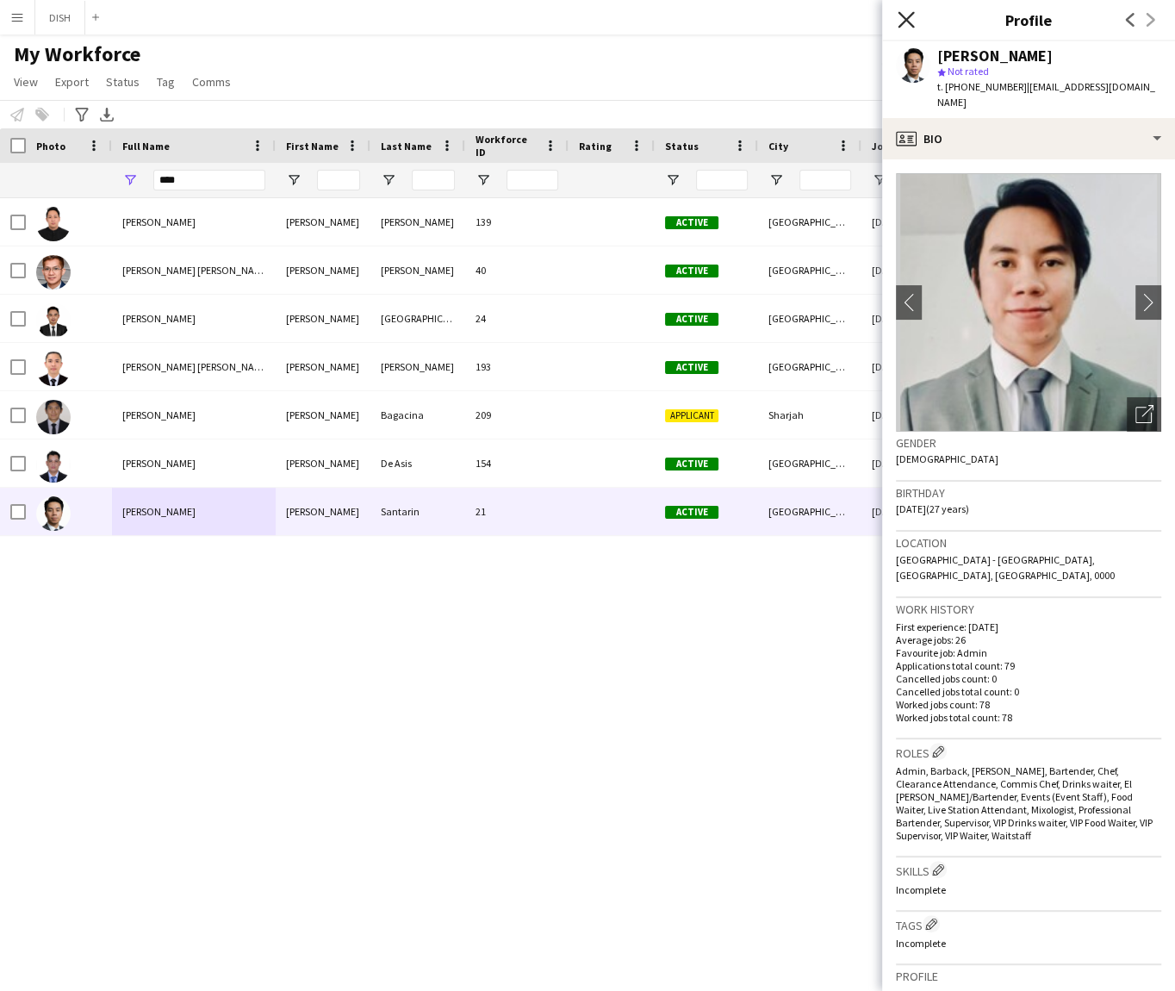
click at [904, 11] on icon "Close pop-in" at bounding box center [906, 19] width 16 height 16
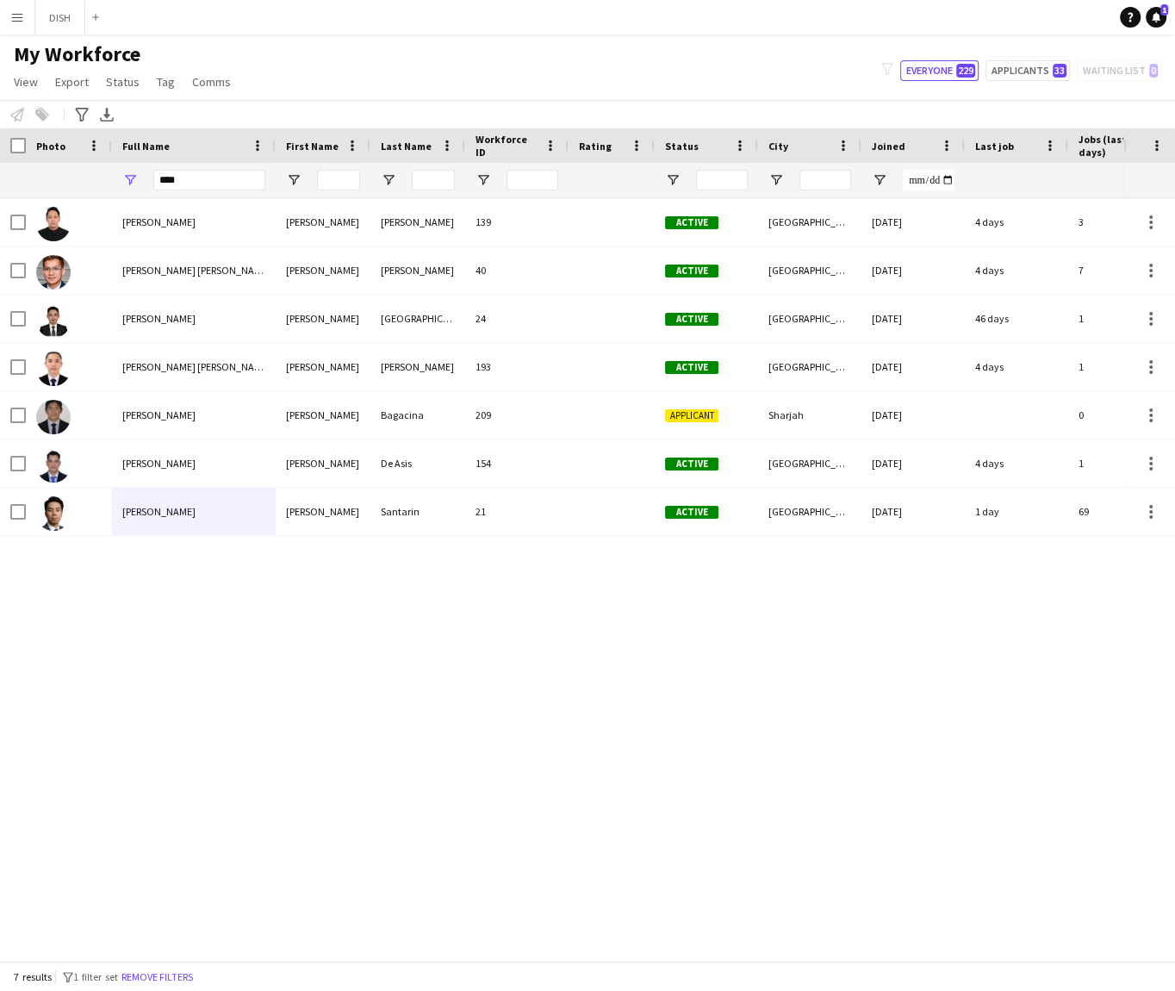
click at [625, 608] on div "Angel [PERSON_NAME] Angel [PERSON_NAME] 139 Active dubai [DATE] 4 days 3 [EMAIL…" at bounding box center [561, 571] width 1123 height 746
click at [227, 183] on input "****" at bounding box center [209, 180] width 112 height 21
type input "*"
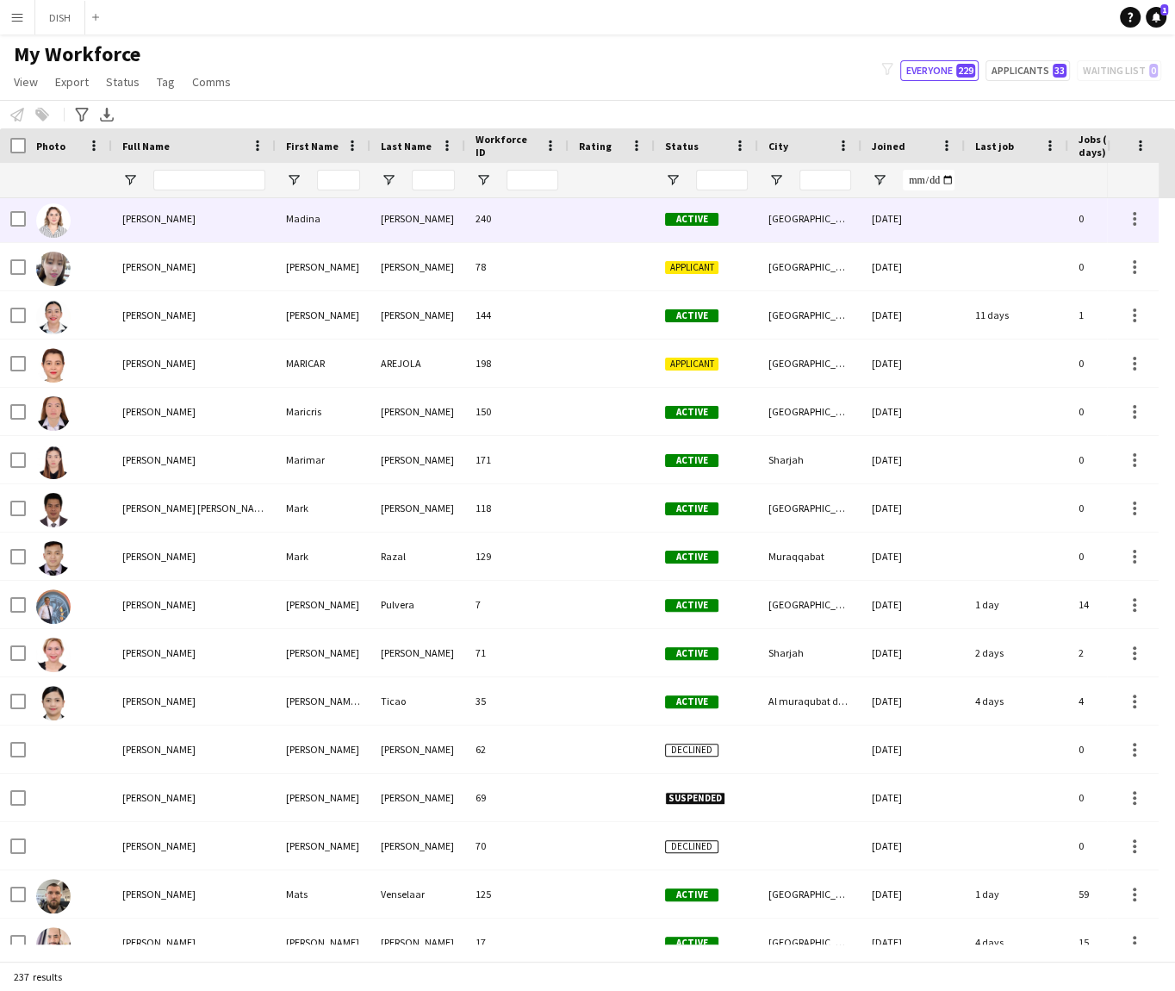
click at [623, 234] on div at bounding box center [611, 218] width 86 height 47
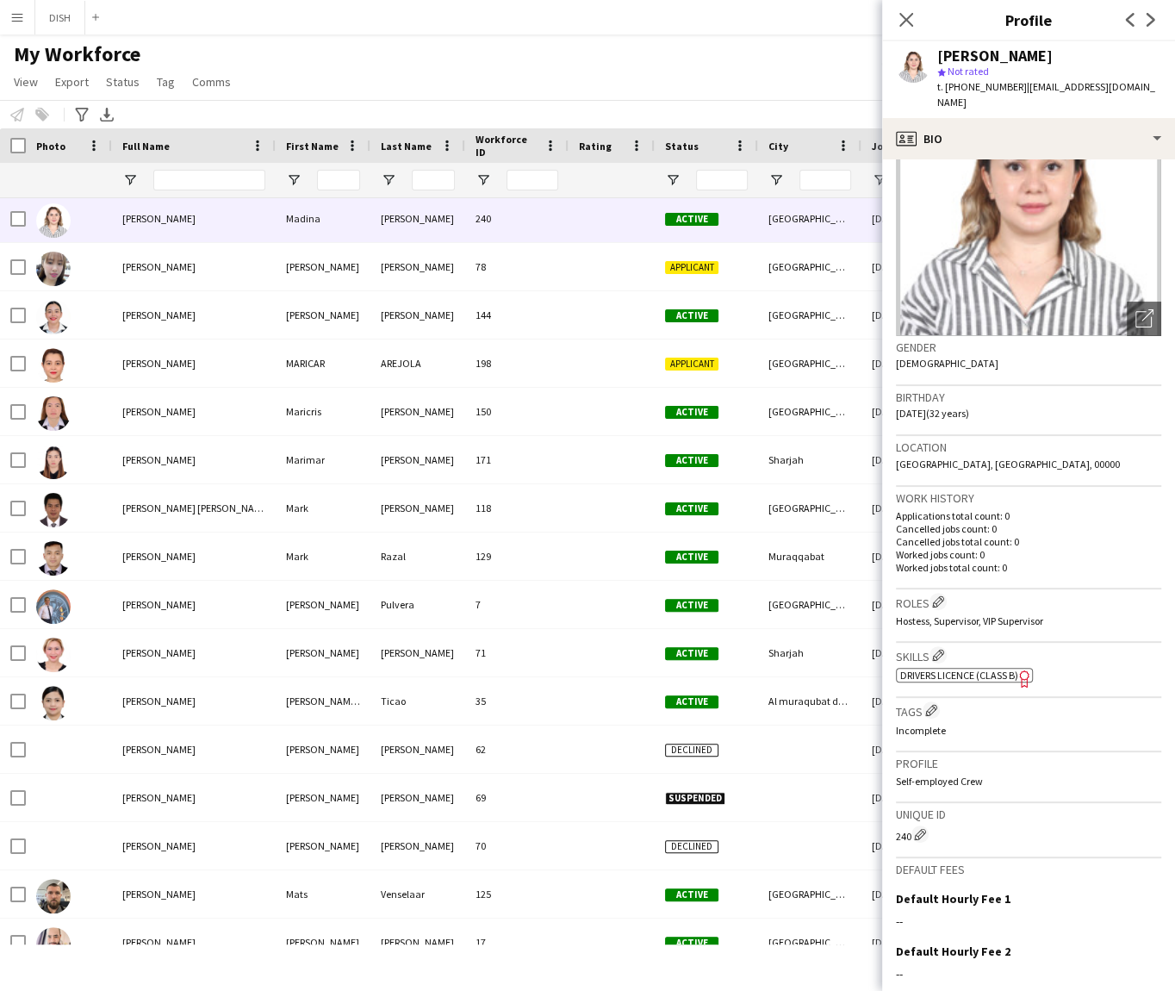
scroll to position [250, 0]
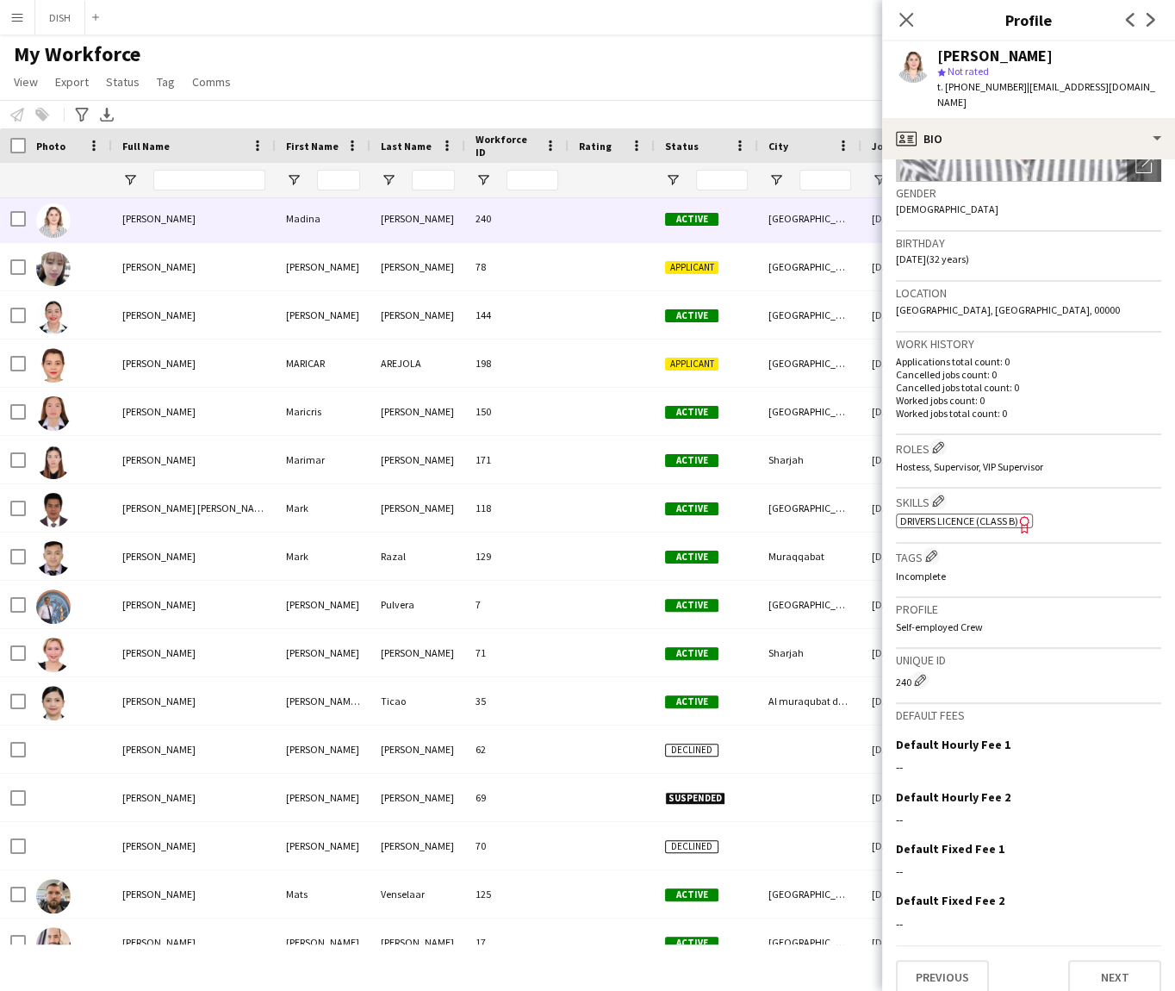
click at [693, 71] on div "My Workforce View Views Default view J.view john's view Test New view Update vi…" at bounding box center [587, 70] width 1175 height 59
